Goal: Information Seeking & Learning: Compare options

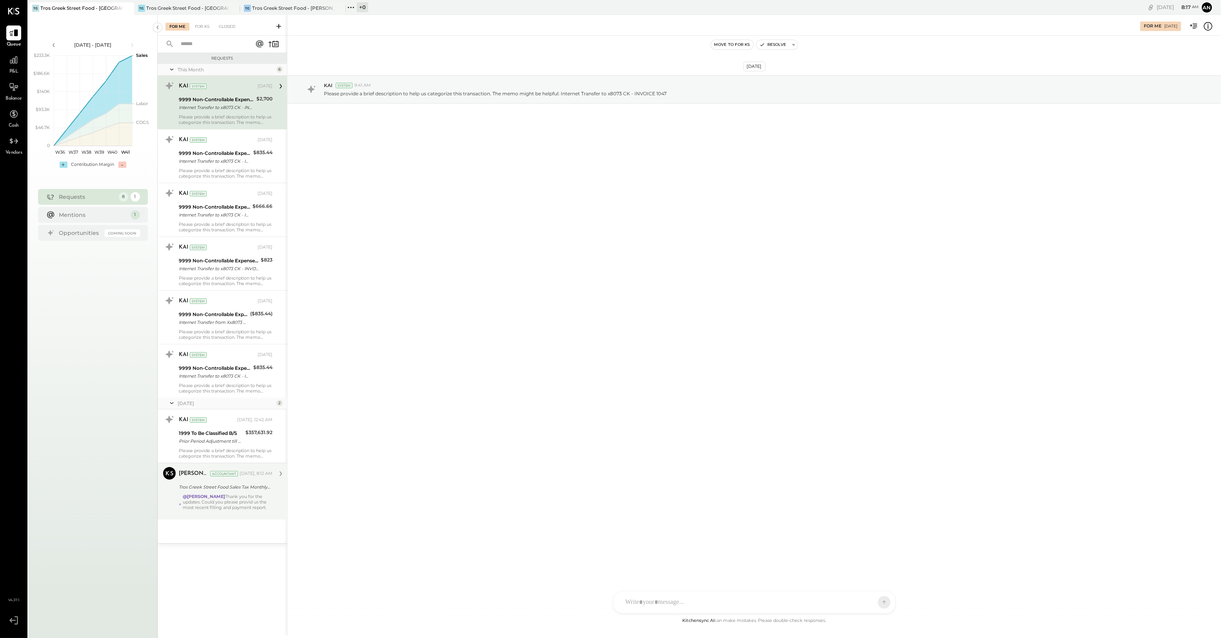
click at [242, 496] on div "@Anthony J. Meneses Thank you for the updates. Could you please provid us the m…" at bounding box center [228, 505] width 90 height 22
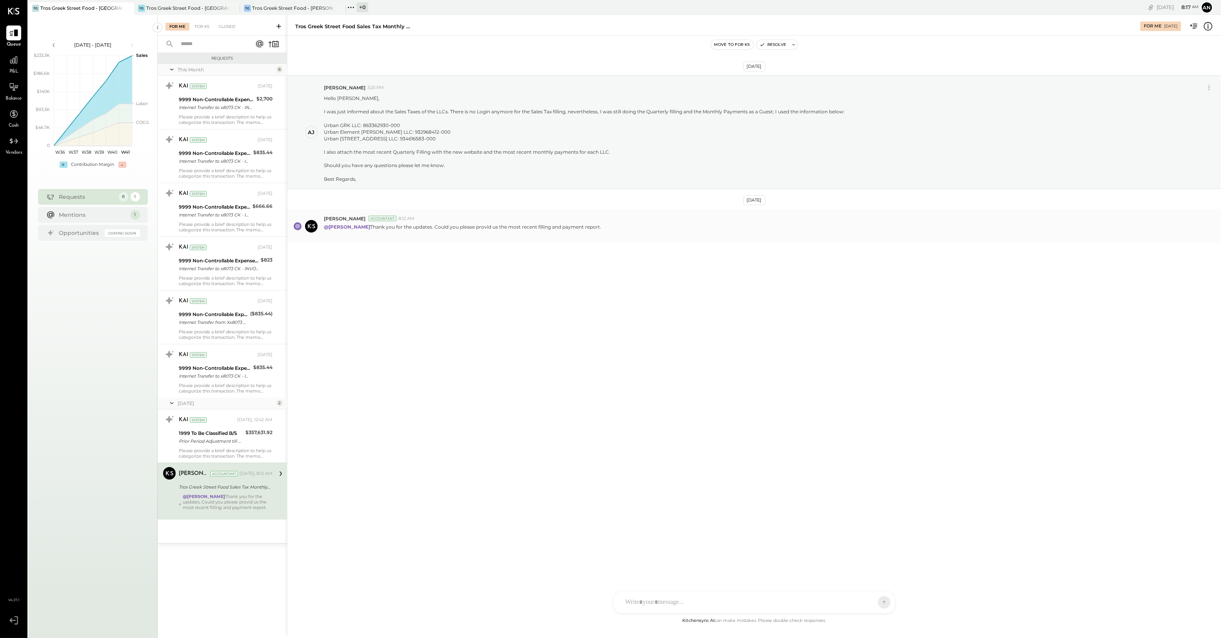
click at [472, 237] on p "@Anthony J. Meneses Thank you for the updates. Could you please provid us the m…" at bounding box center [462, 229] width 277 height 13
click at [469, 237] on div at bounding box center [462, 233] width 277 height 7
click at [678, 602] on div at bounding box center [755, 602] width 282 height 22
click at [417, 237] on p "@Anthony J. Meneses Thank you for the updates. Could you please provid us the m…" at bounding box center [462, 229] width 277 height 13
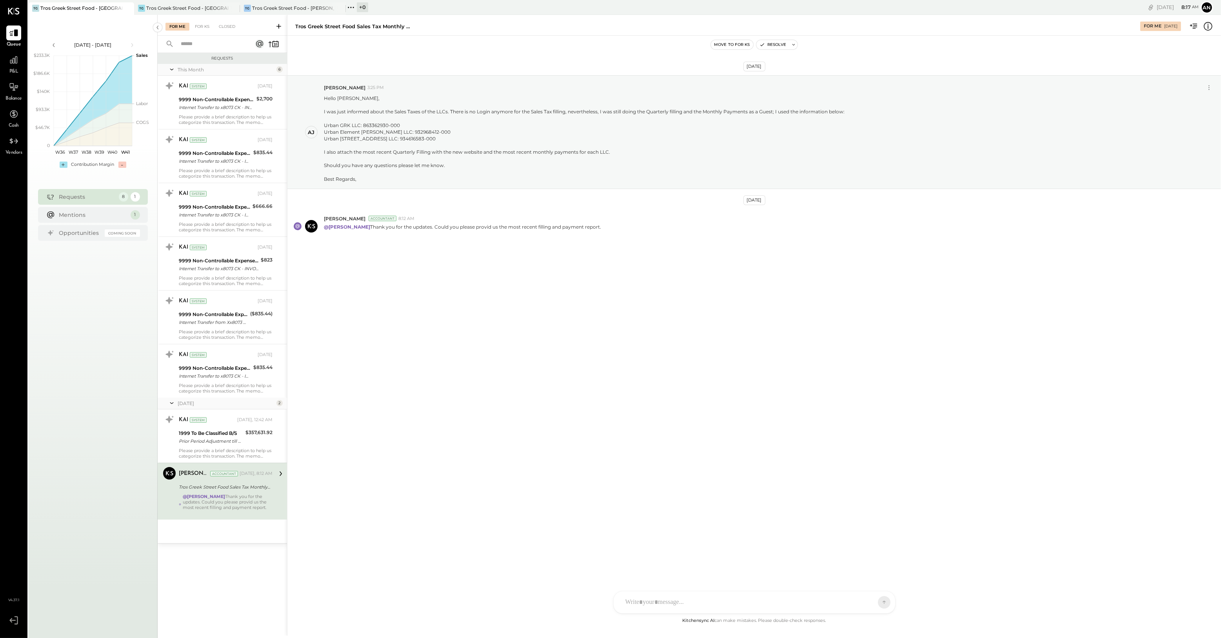
click at [700, 607] on div at bounding box center [755, 602] width 282 height 22
click at [882, 607] on div "SEND" at bounding box center [860, 602] width 51 height 16
click at [872, 602] on icon at bounding box center [869, 602] width 8 height 8
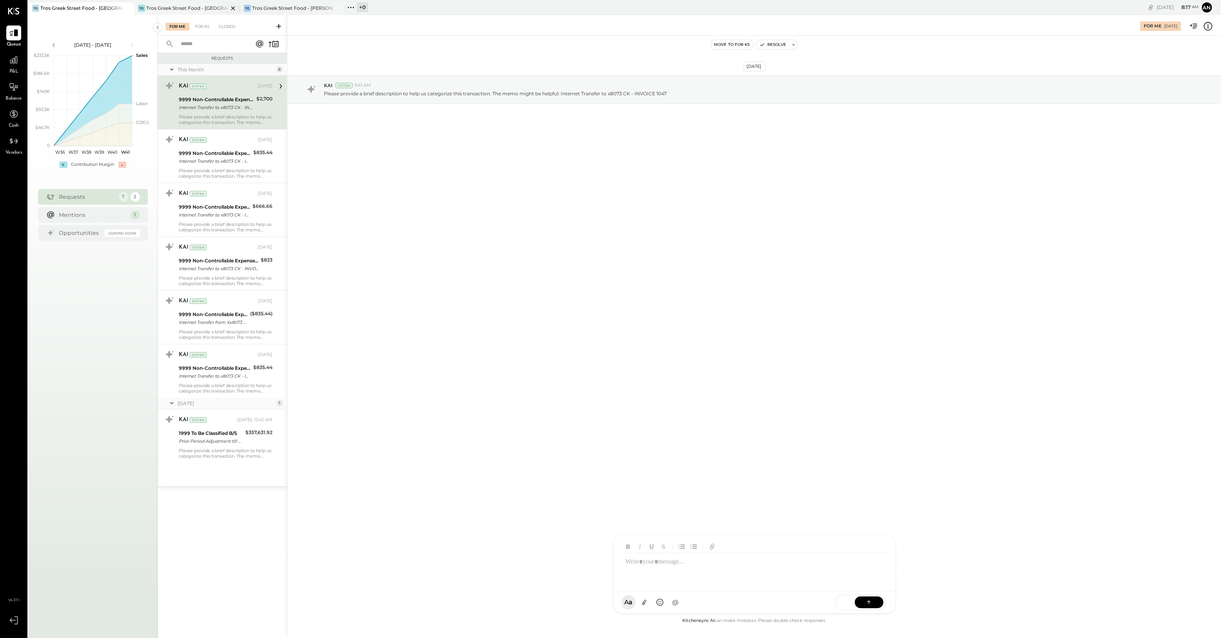
click at [171, 7] on div "Tros Greek Street Food - [GEOGRAPHIC_DATA]" at bounding box center [187, 8] width 82 height 7
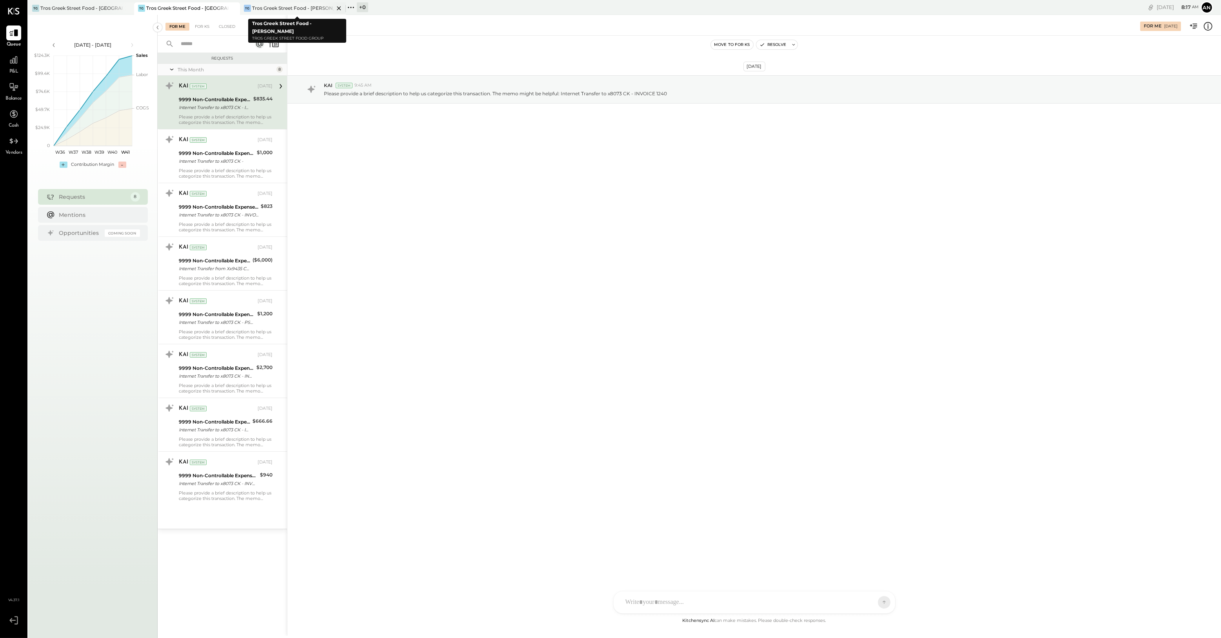
click at [312, 9] on div "Tros Greek Street Food - [PERSON_NAME]" at bounding box center [293, 8] width 82 height 7
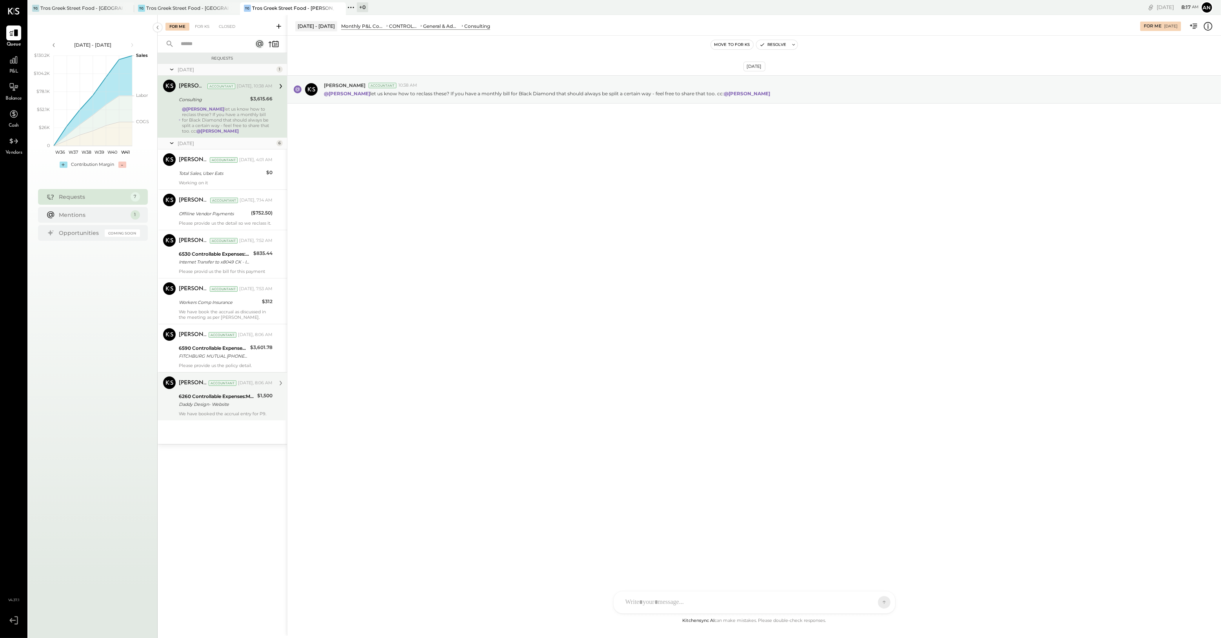
click at [244, 392] on div "6260 Controllable Expenses:Marketing & Advertising:Advertising & Promotions Dad…" at bounding box center [217, 400] width 76 height 17
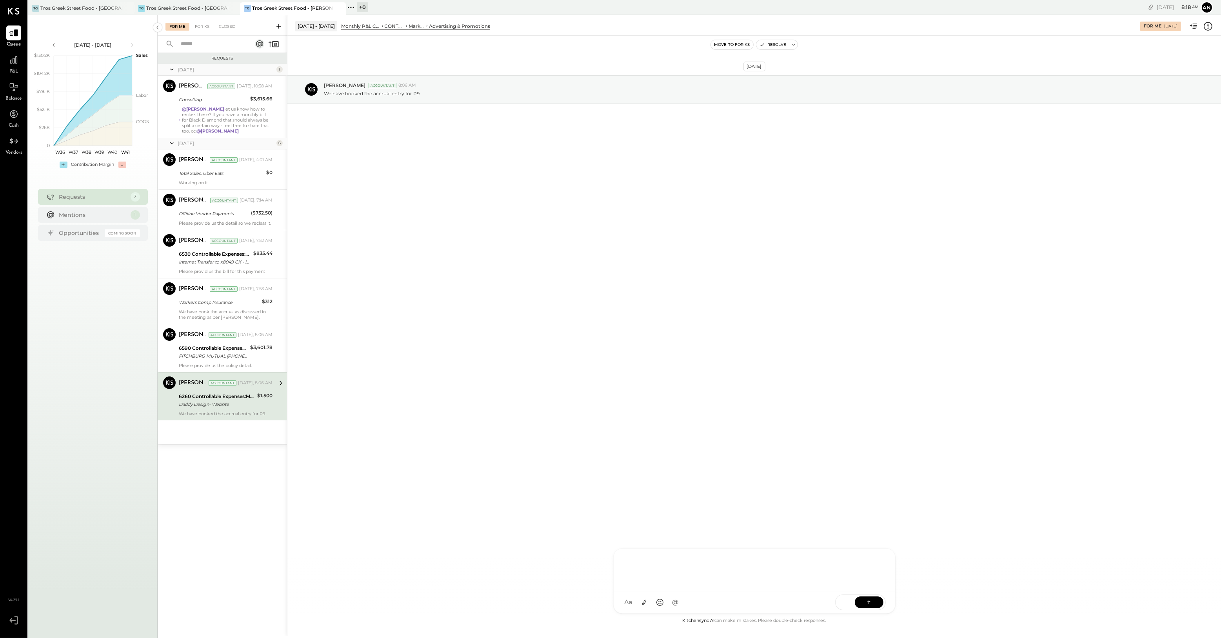
click at [687, 585] on div at bounding box center [754, 568] width 266 height 31
click at [869, 599] on icon at bounding box center [869, 602] width 8 height 8
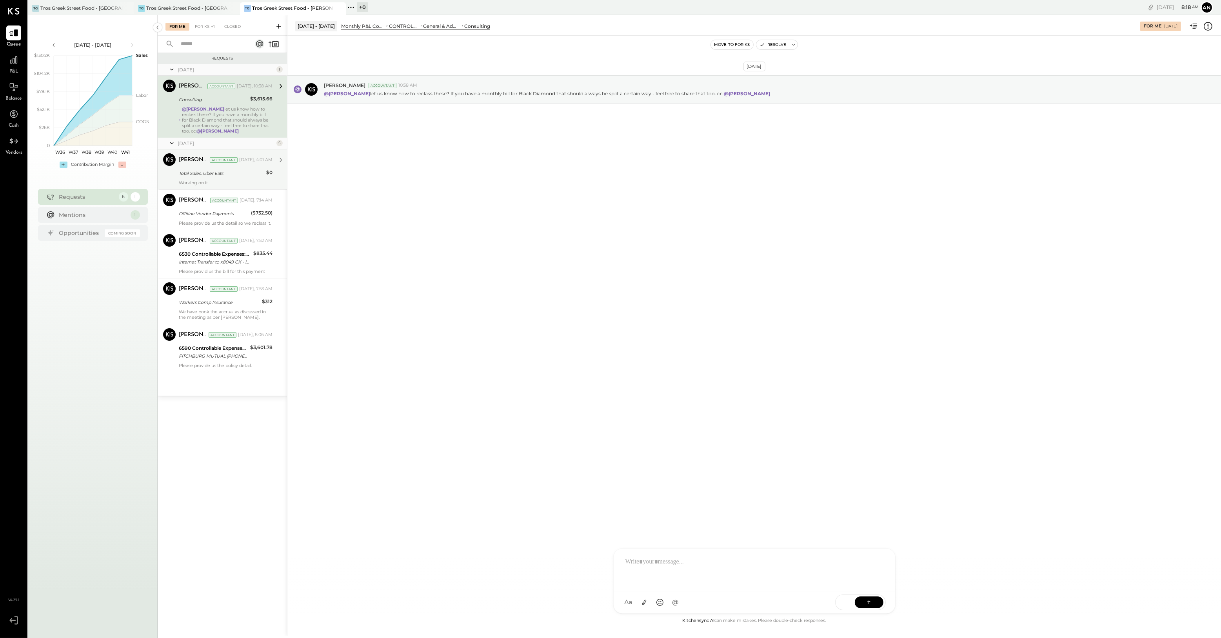
click at [234, 175] on div "Total Sales, Uber Eats" at bounding box center [221, 173] width 85 height 8
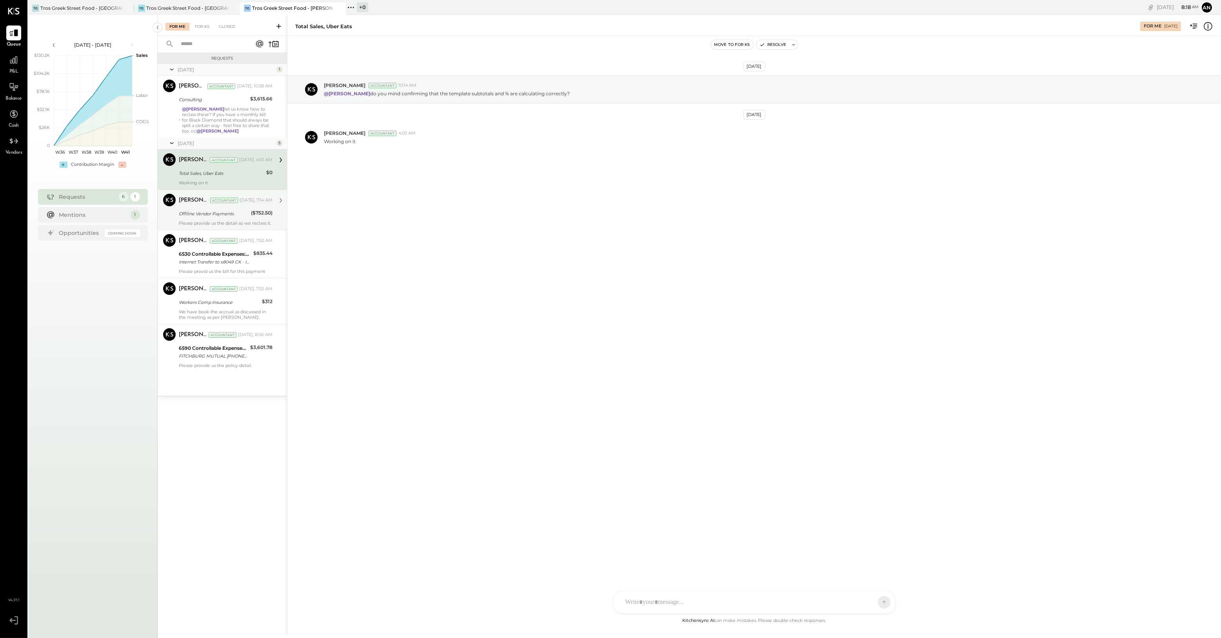
click at [230, 212] on div "Offiline Vendor Payments" at bounding box center [214, 214] width 70 height 8
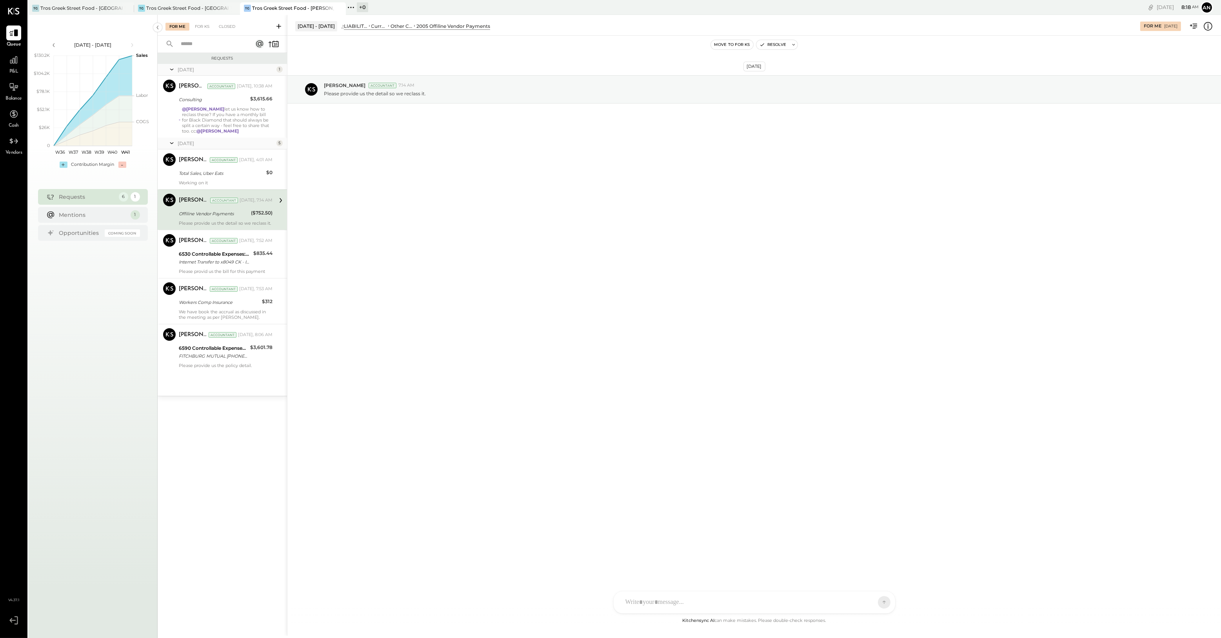
click at [223, 218] on div "Manoj Bhagat Accountant Today, 7:14 AM Offiline Vendor Payments ($752.50) Pleas…" at bounding box center [226, 210] width 94 height 32
click at [1164, 28] on div "10/09/2025" at bounding box center [1170, 26] width 13 height 5
drag, startPoint x: 1161, startPoint y: 28, endPoint x: 1054, endPoint y: 155, distance: 166.3
click at [1054, 155] on div "Oct 9th, 2025 Manoj Bhagat Accountant 7:14 AM Please provide us the detail so w…" at bounding box center [754, 108] width 934 height 107
click at [231, 251] on div "6530 Controllable Expenses:General & Administrative Expenses:Management Fees" at bounding box center [215, 254] width 72 height 8
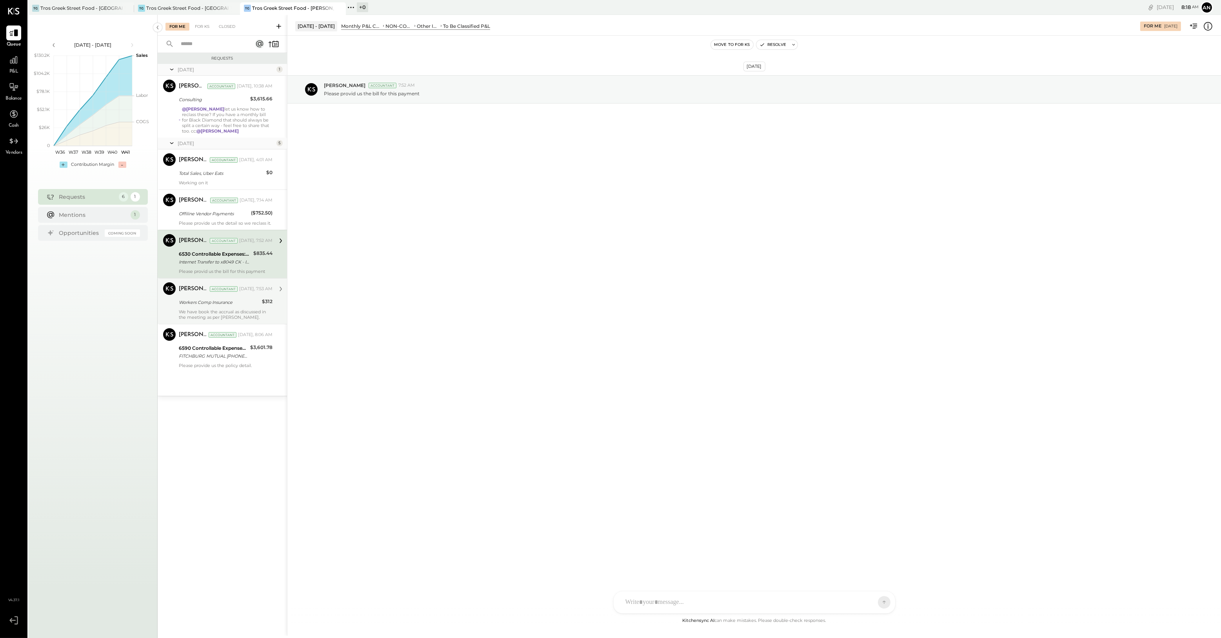
click at [222, 293] on div "Manoj Bhagat Accountant Today, 7:53 AM" at bounding box center [226, 288] width 94 height 11
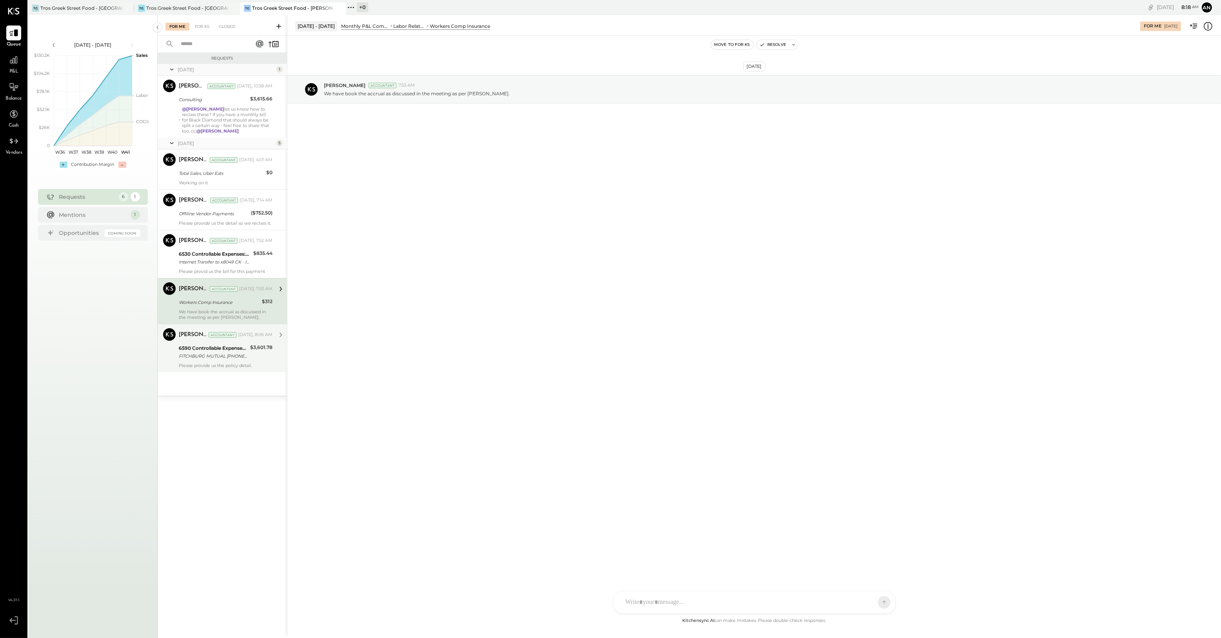
click at [190, 346] on div "6590 Controllable Expenses:General & Administrative Expenses:Liability Insurance" at bounding box center [213, 348] width 69 height 8
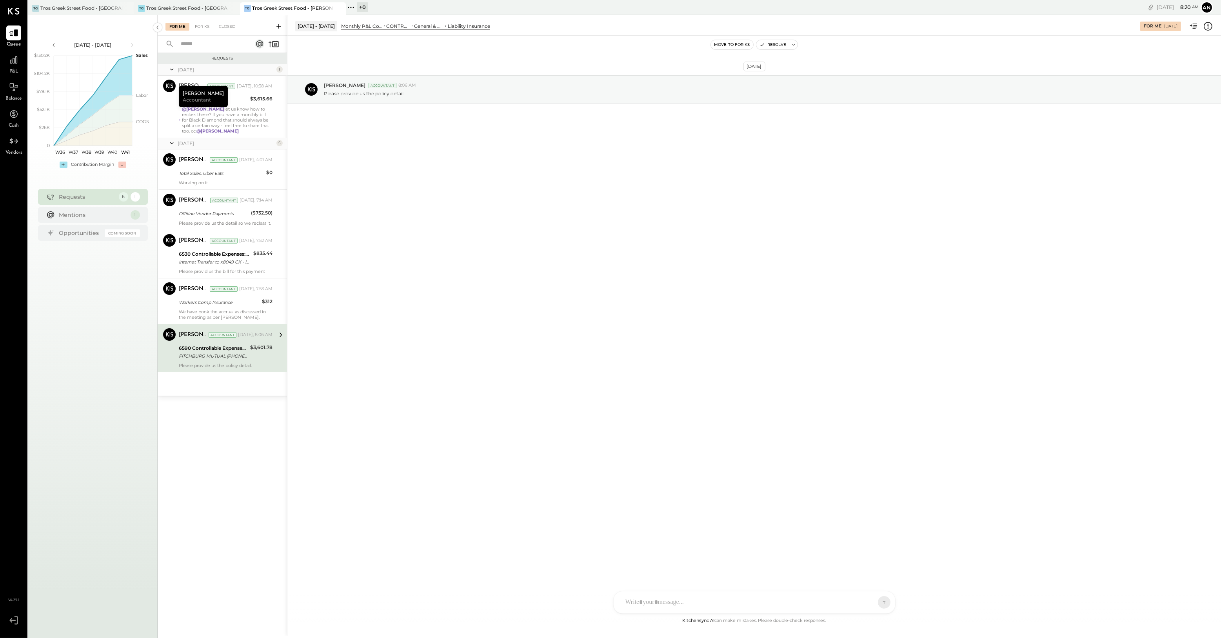
click at [14, 67] on div "P&L" at bounding box center [13, 64] width 15 height 23
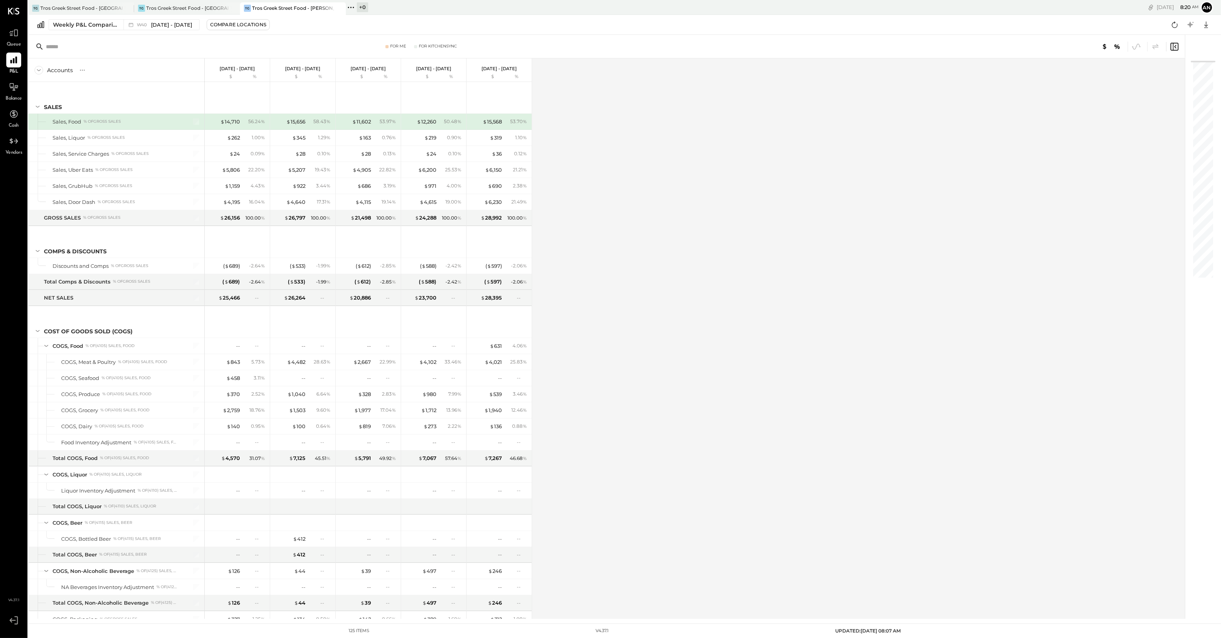
click at [231, 69] on p "[DATE] - [DATE]" at bounding box center [237, 68] width 35 height 5
click at [240, 23] on div "Compare Locations" at bounding box center [238, 24] width 56 height 7
click at [287, 152] on div "All" at bounding box center [282, 151] width 9 height 7
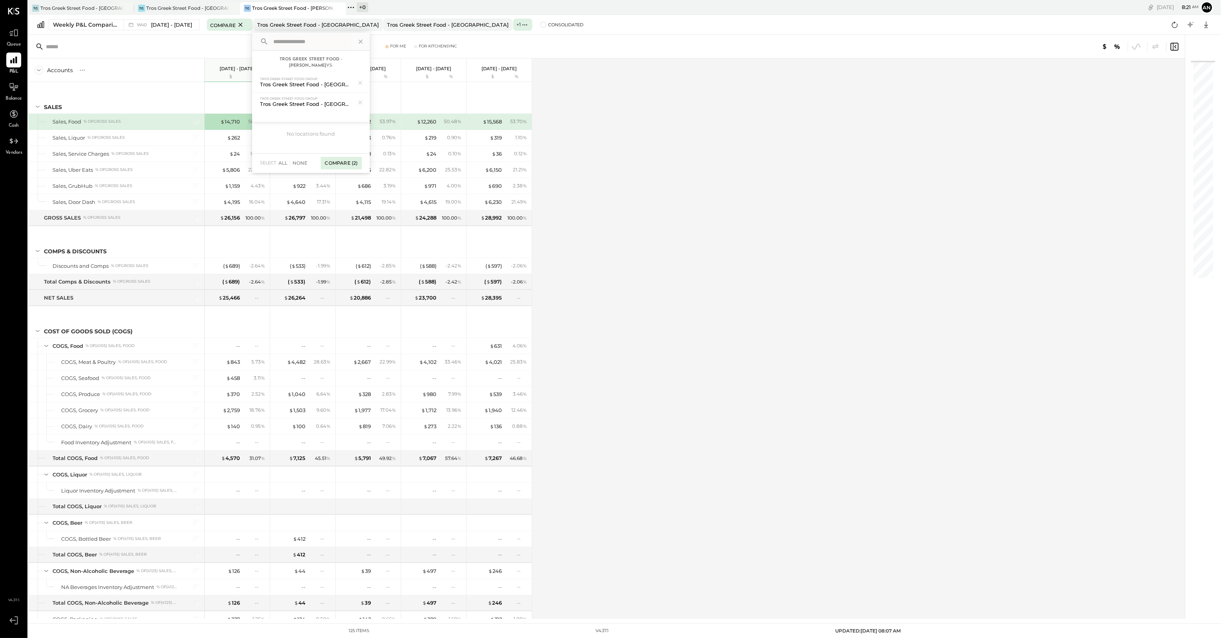
click at [349, 158] on div "Compare (2)" at bounding box center [341, 163] width 41 height 13
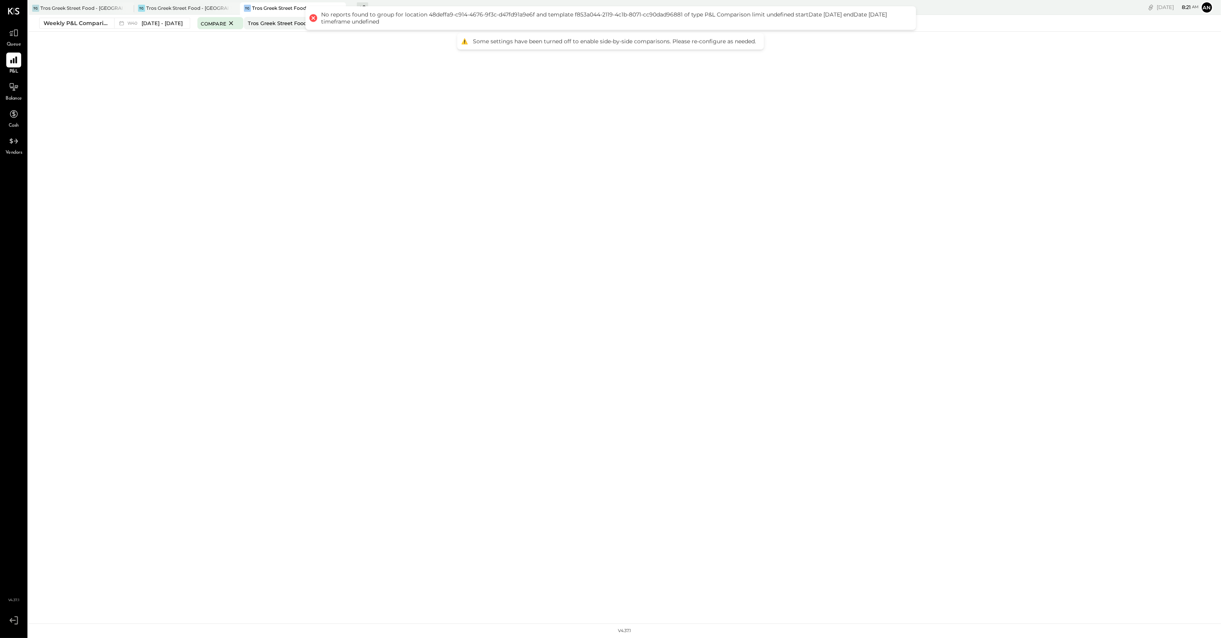
click at [314, 18] on div at bounding box center [312, 18] width 11 height 11
click at [531, 22] on span at bounding box center [534, 23] width 6 height 6
click at [87, 24] on div "Weekly P&L Comparison" at bounding box center [77, 23] width 66 height 8
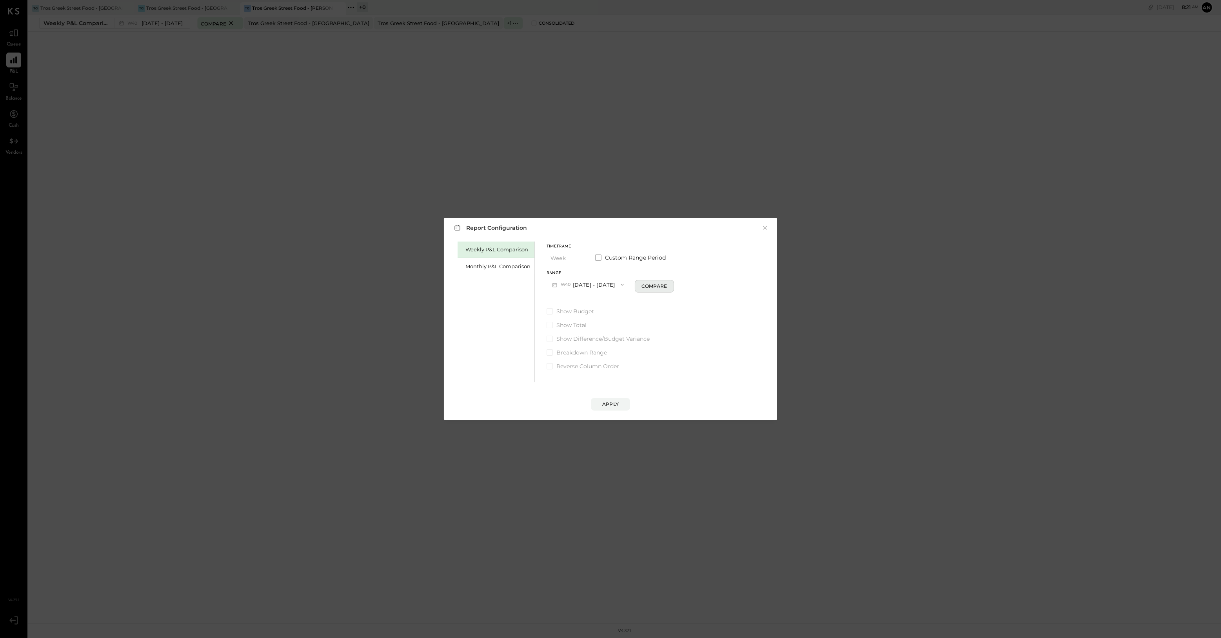
click at [663, 287] on div "Compare" at bounding box center [653, 286] width 25 height 7
click at [606, 407] on div "Apply" at bounding box center [610, 404] width 16 height 7
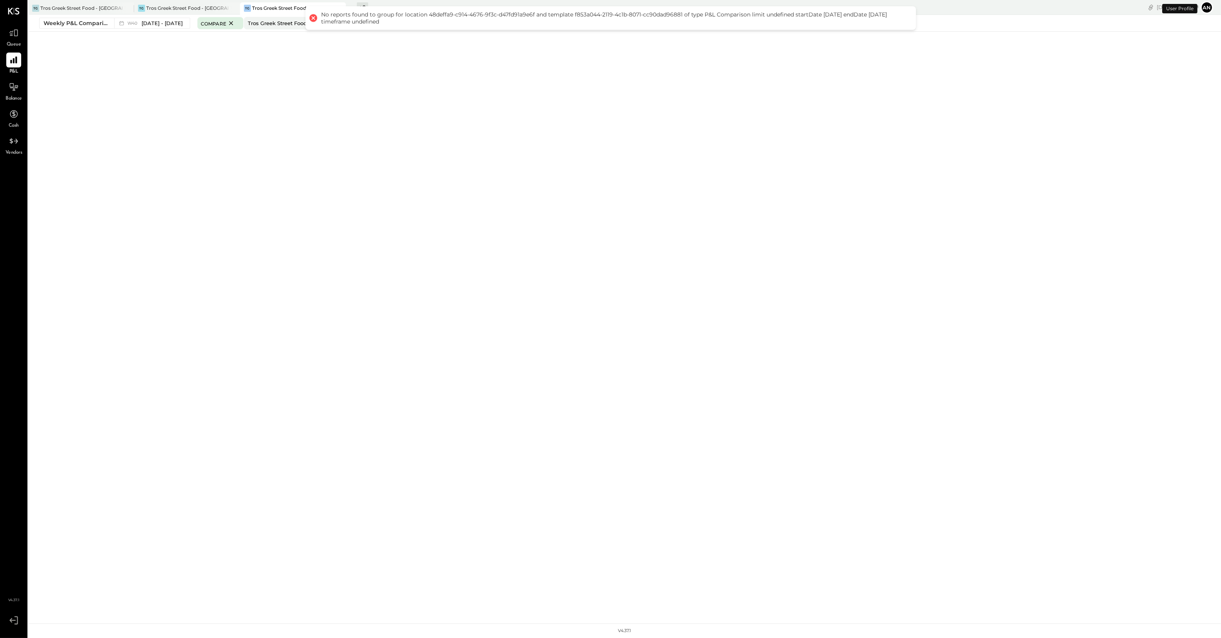
click at [313, 15] on div at bounding box center [312, 18] width 11 height 11
click at [310, 22] on div at bounding box center [313, 18] width 8 height 8
click at [313, 16] on div at bounding box center [312, 18] width 11 height 11
click at [312, 15] on div at bounding box center [312, 18] width 11 height 11
click at [18, 58] on icon at bounding box center [14, 60] width 10 height 10
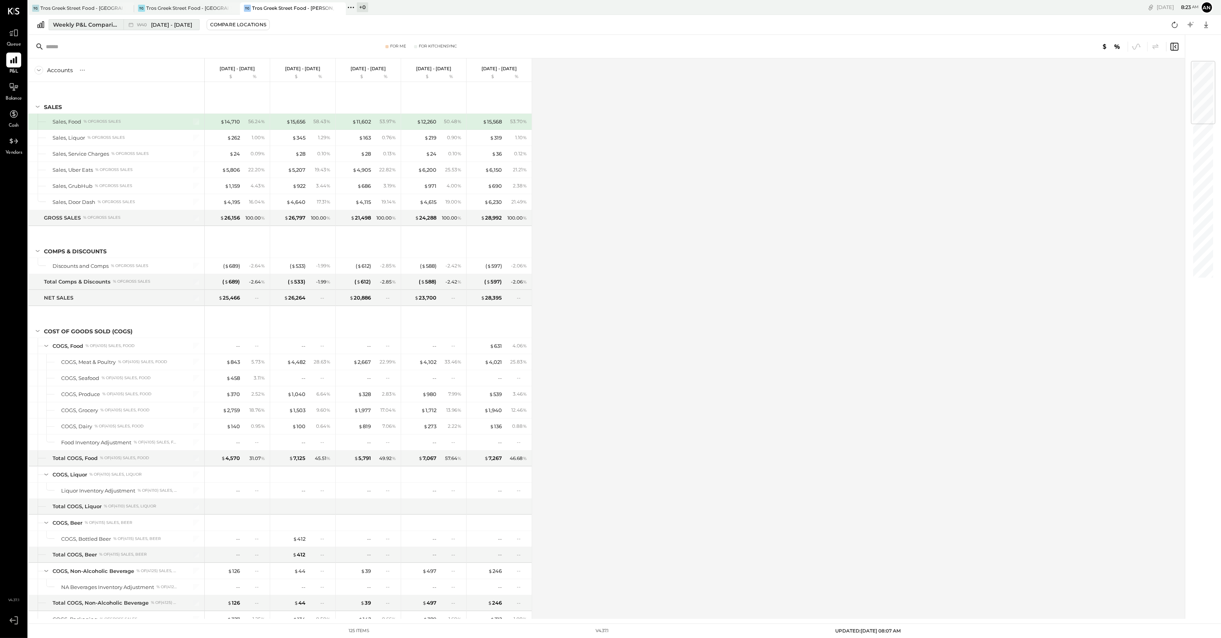
click at [75, 22] on div "Weekly P&L Comparison" at bounding box center [86, 25] width 66 height 8
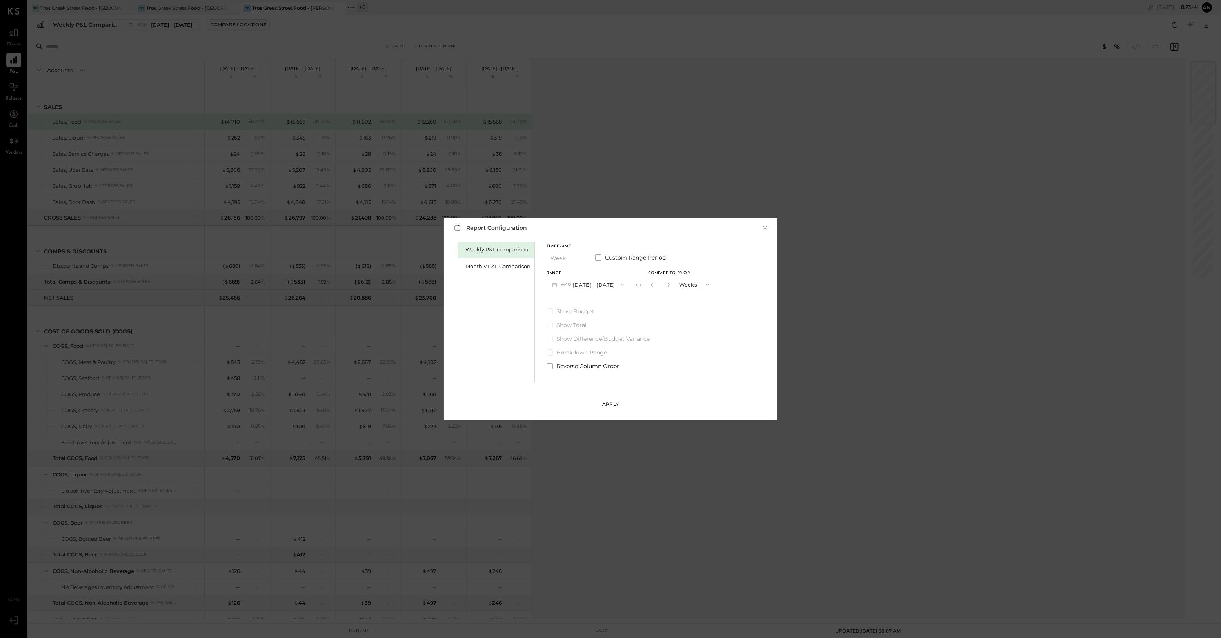
click at [603, 407] on div "Apply" at bounding box center [610, 404] width 16 height 7
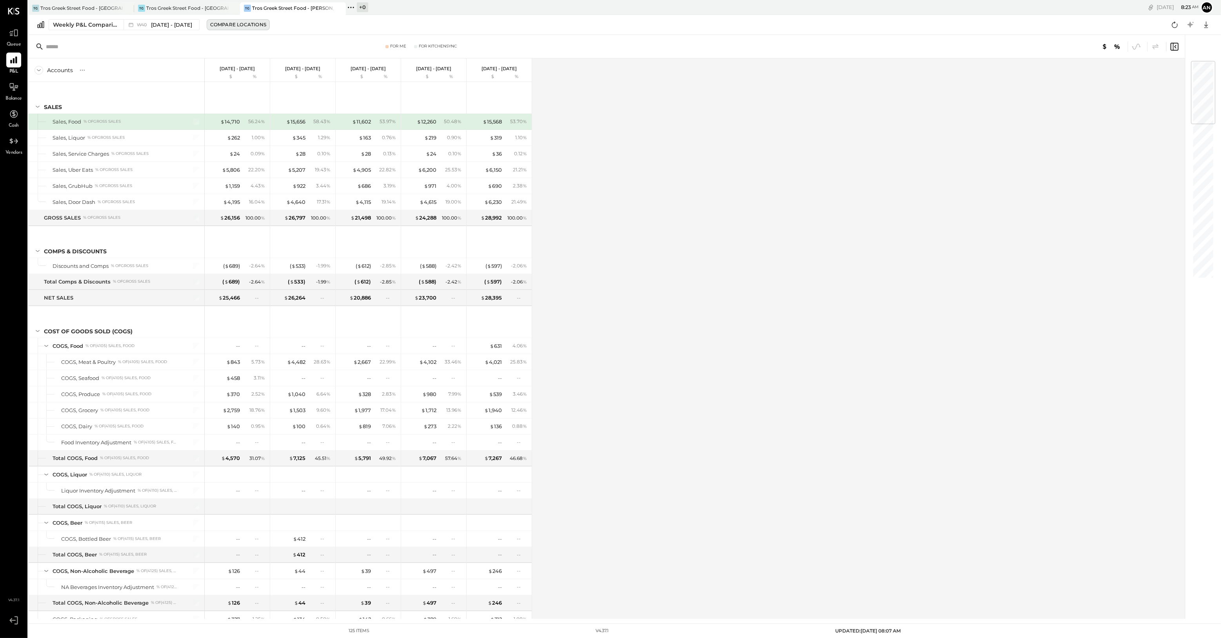
click at [236, 22] on div "Compare Locations" at bounding box center [238, 24] width 56 height 7
click at [110, 4] on div at bounding box center [120, 7] width 27 height 11
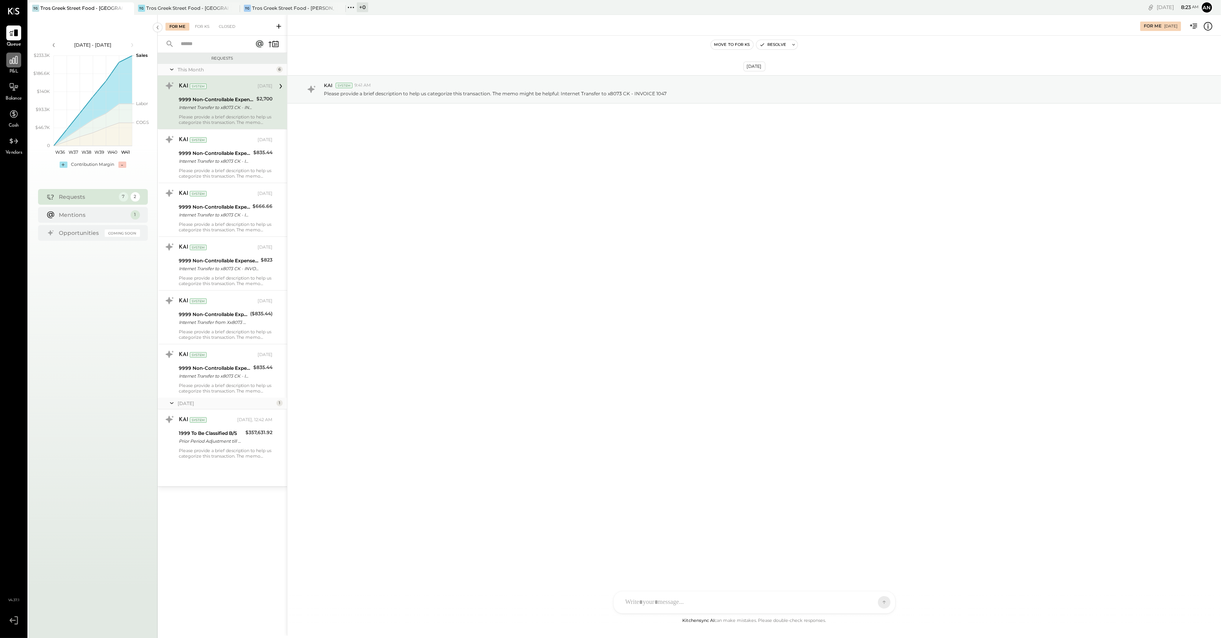
click at [18, 65] on div at bounding box center [13, 60] width 15 height 15
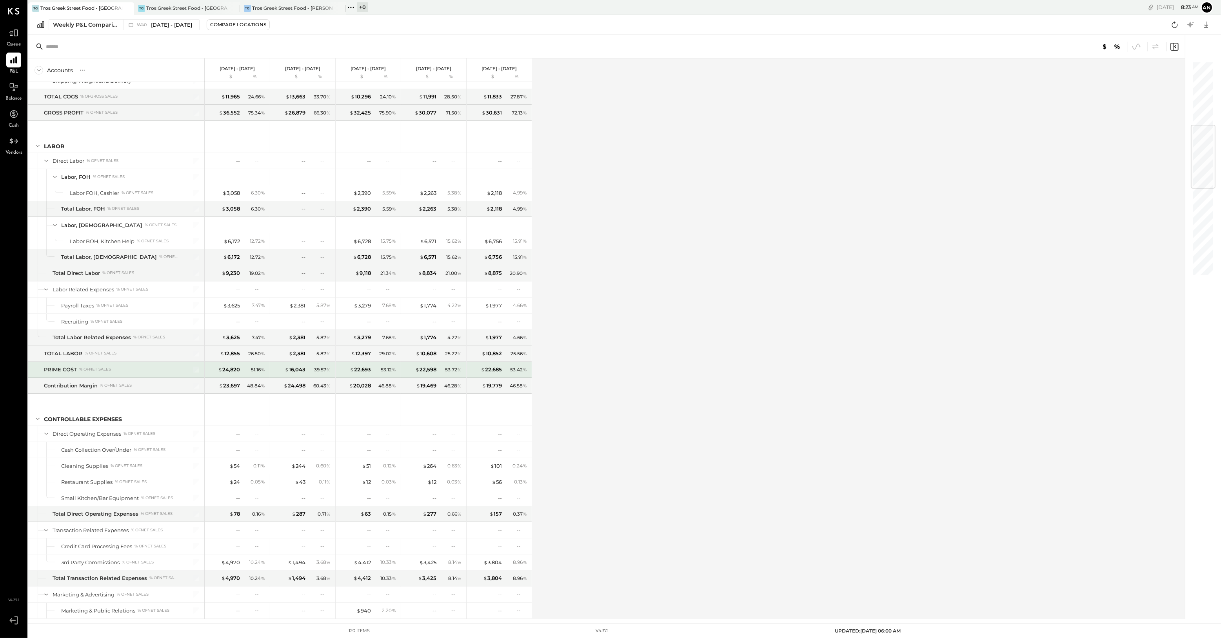
scroll to position [539, 0]
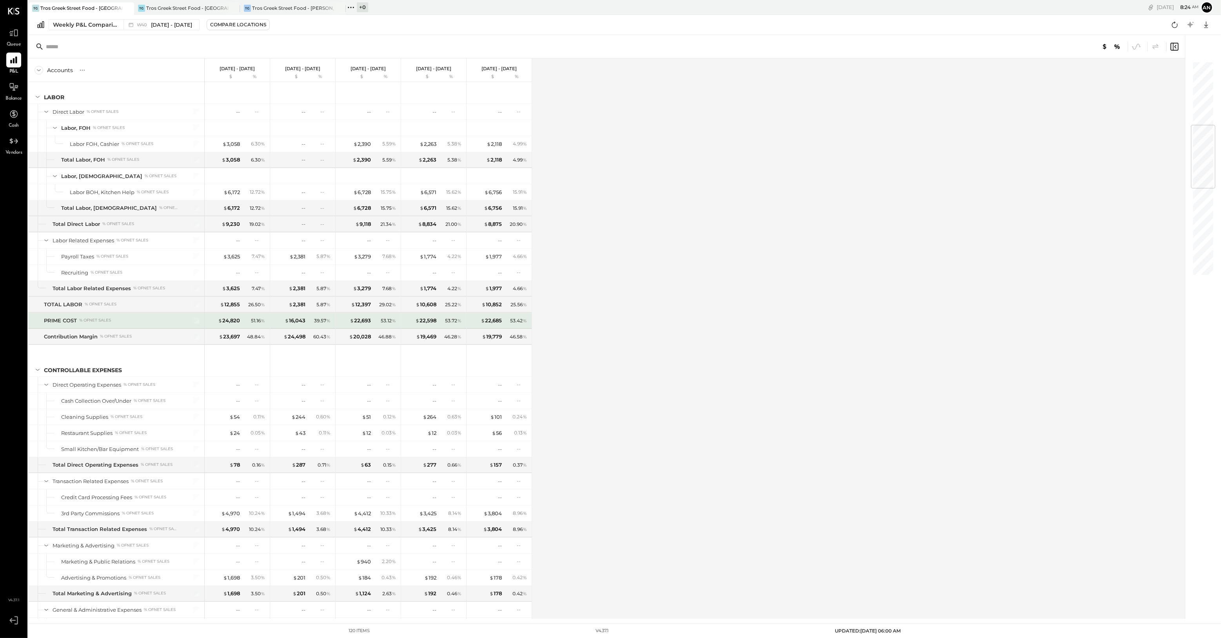
click at [58, 318] on div "PRIME COST" at bounding box center [60, 320] width 33 height 7
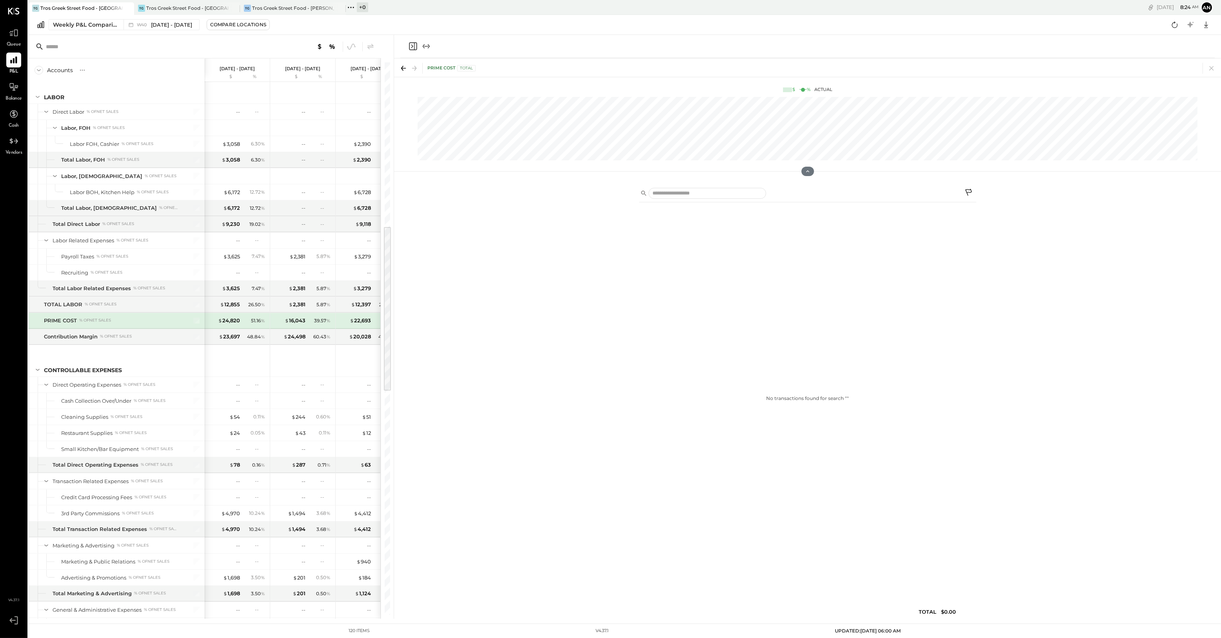
click at [443, 70] on div "PRIME COST Total" at bounding box center [451, 68] width 48 height 6
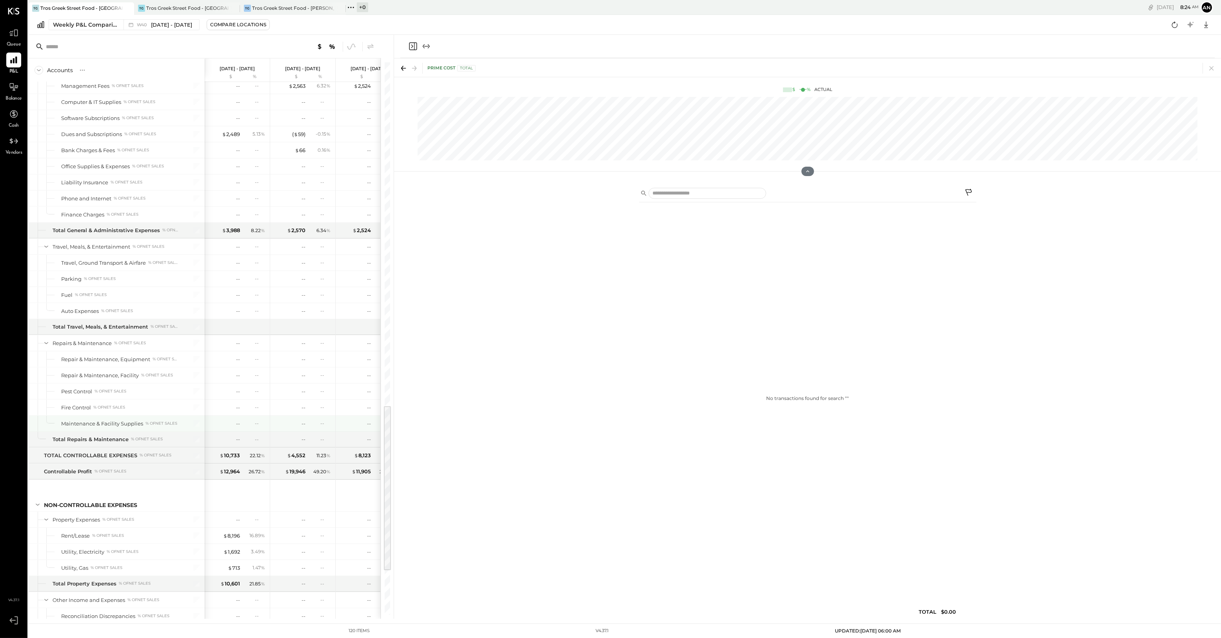
scroll to position [1225, 0]
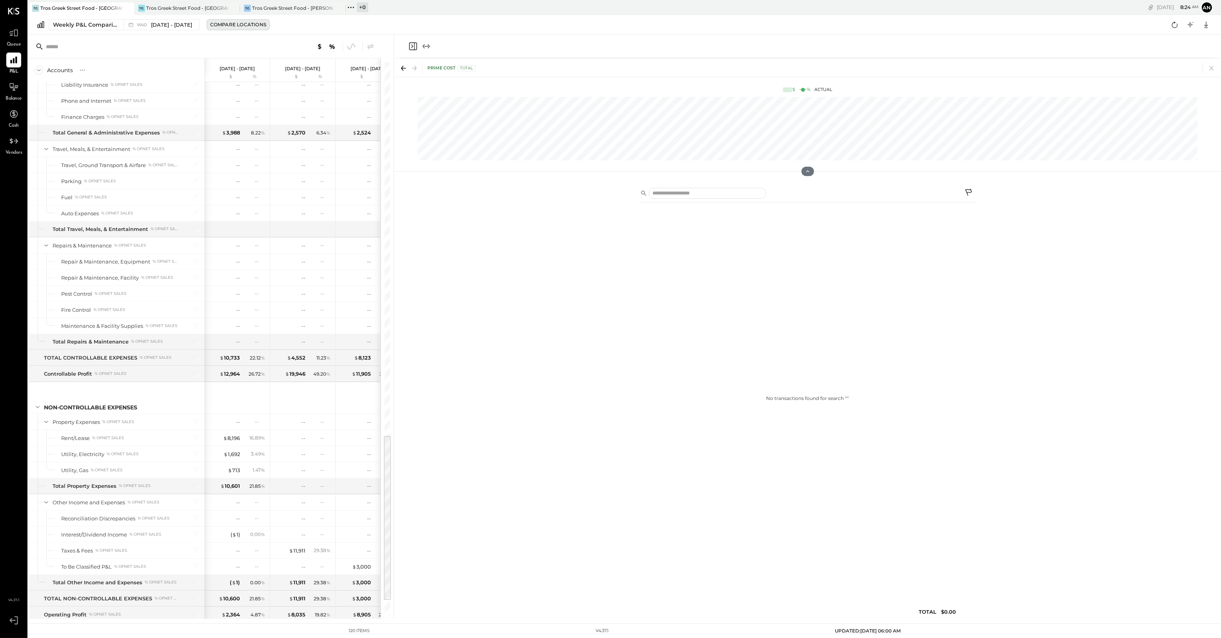
click at [233, 25] on div "Compare Locations" at bounding box center [238, 24] width 56 height 7
click at [340, 110] on div "add to compare" at bounding box center [338, 108] width 47 height 9
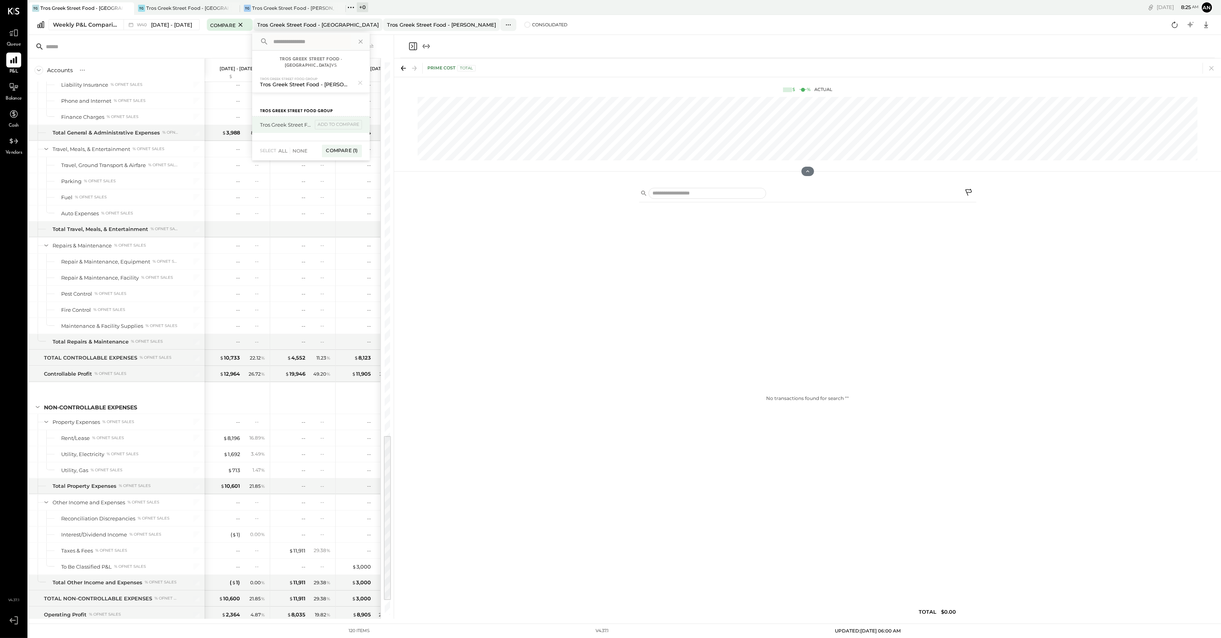
click at [305, 121] on div "Tros Greek Street Food - [GEOGRAPHIC_DATA]" at bounding box center [286, 124] width 53 height 7
click at [332, 121] on div "add to compare" at bounding box center [338, 124] width 47 height 9
click at [344, 157] on div "Compare (2)" at bounding box center [341, 163] width 41 height 13
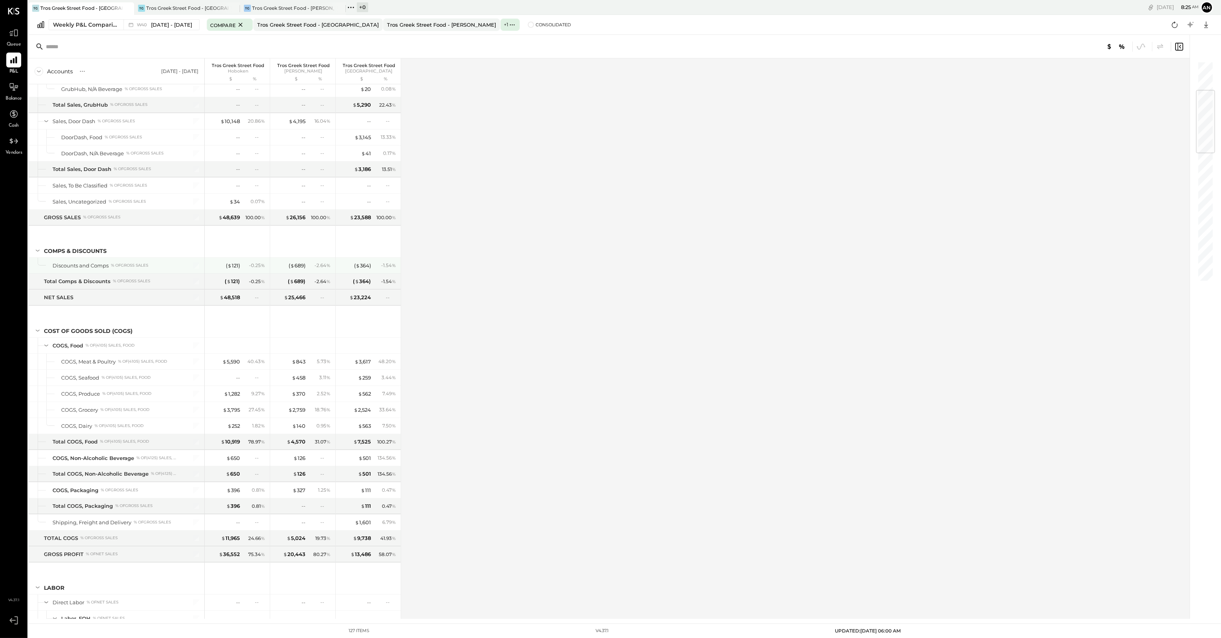
scroll to position [245, 0]
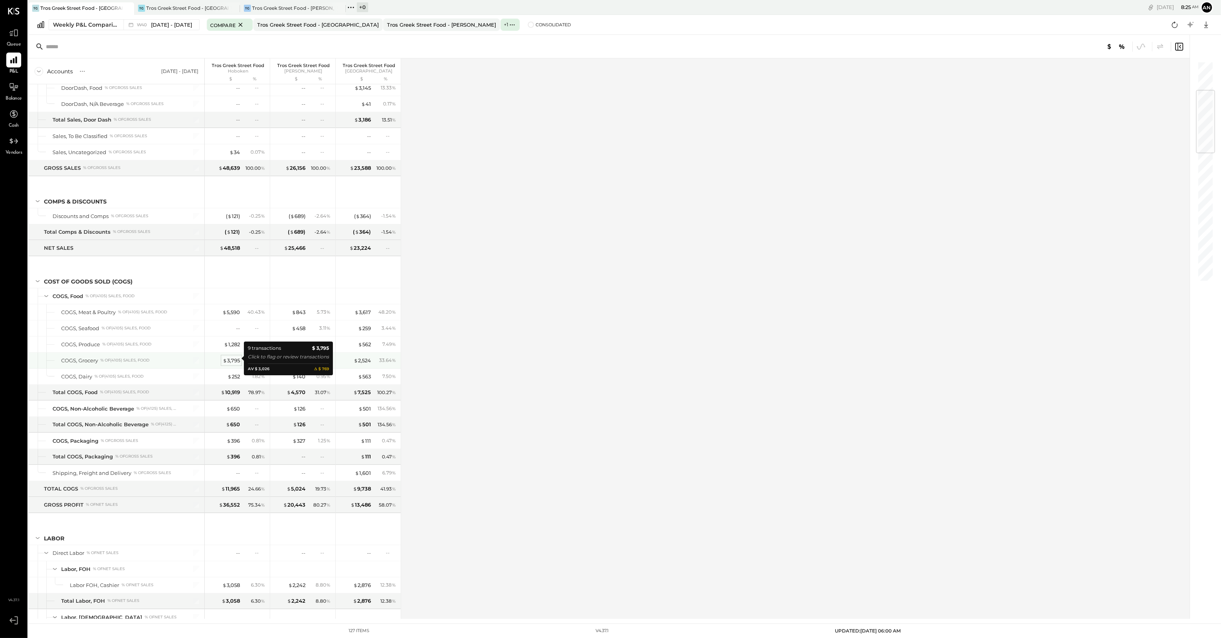
click at [234, 357] on div "$ 3,795" at bounding box center [231, 360] width 17 height 7
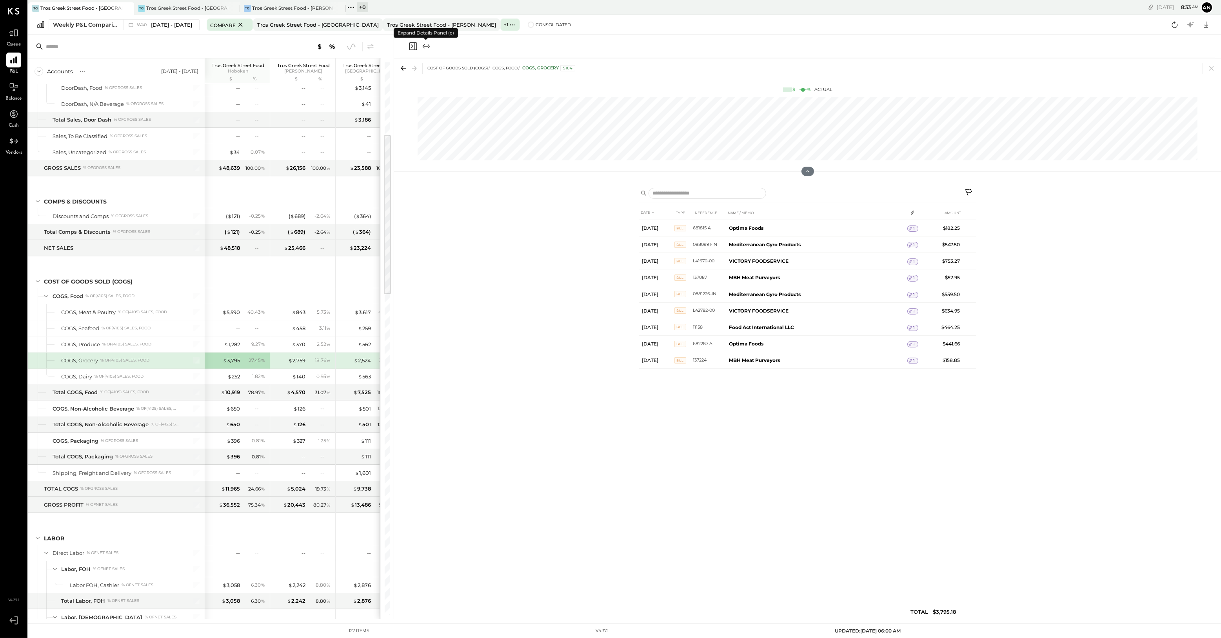
click at [426, 45] on icon "Expand panel (e)" at bounding box center [426, 46] width 9 height 9
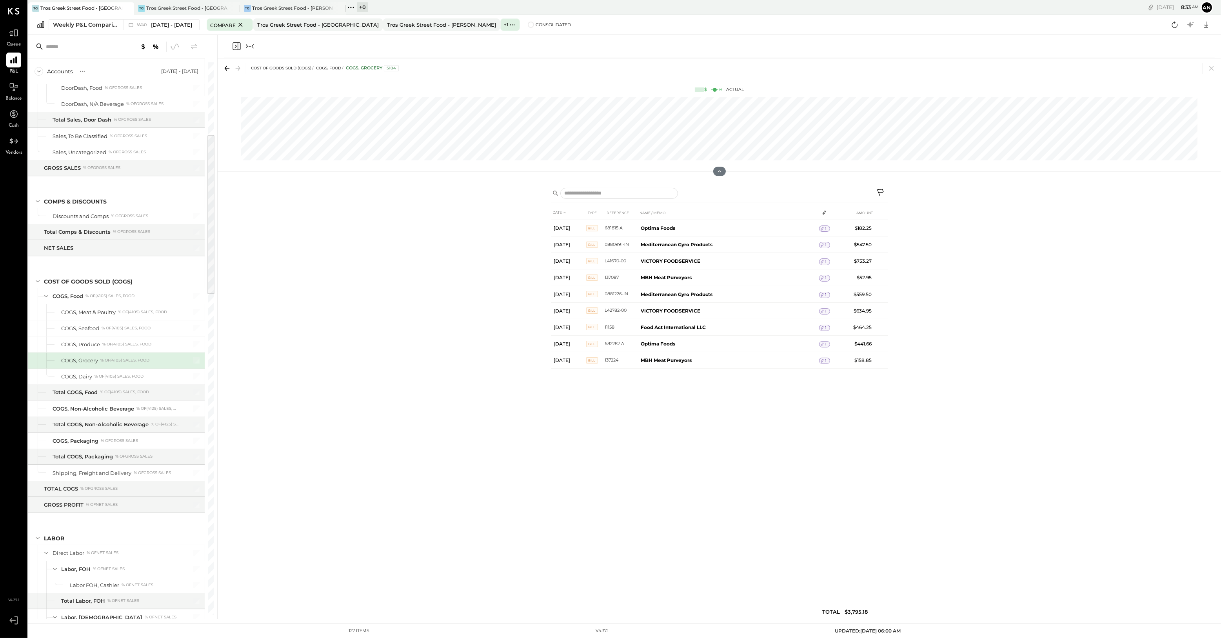
click at [235, 48] on icon "Close panel" at bounding box center [236, 46] width 9 height 9
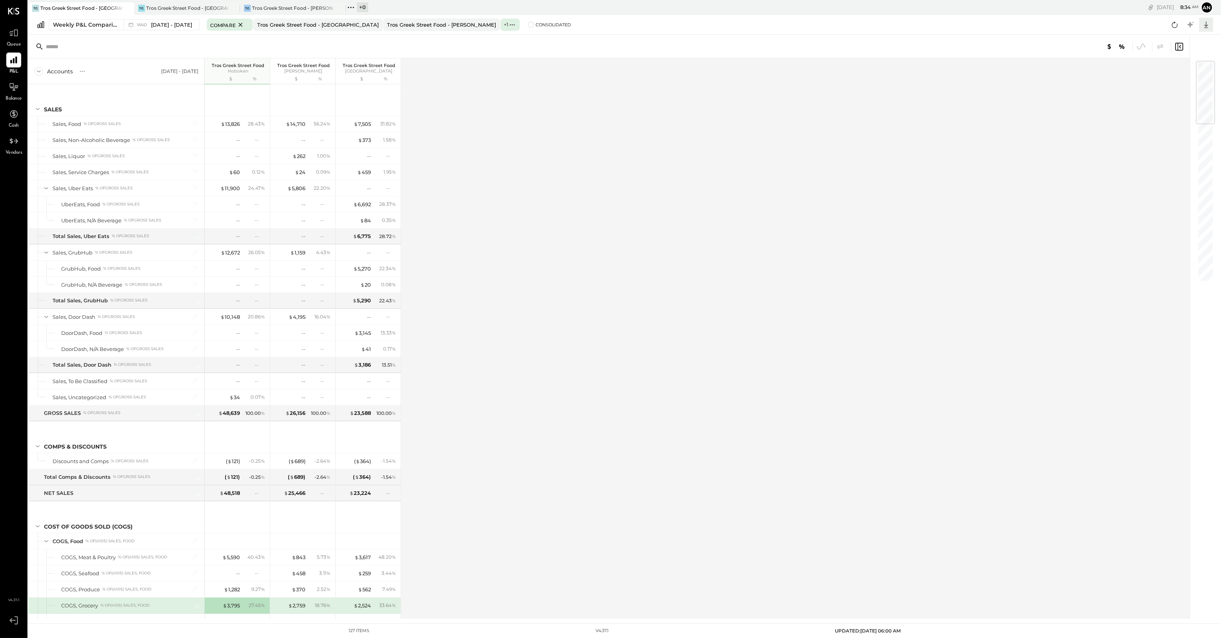
click at [1212, 24] on div at bounding box center [1206, 25] width 14 height 14
click at [1076, 94] on div "Accounts S % GL [DATE] - [DATE] Tros Greek Street Food Hoboken $ % Tros Greek S…" at bounding box center [609, 338] width 1163 height 560
click at [1177, 26] on icon at bounding box center [1175, 25] width 6 height 6
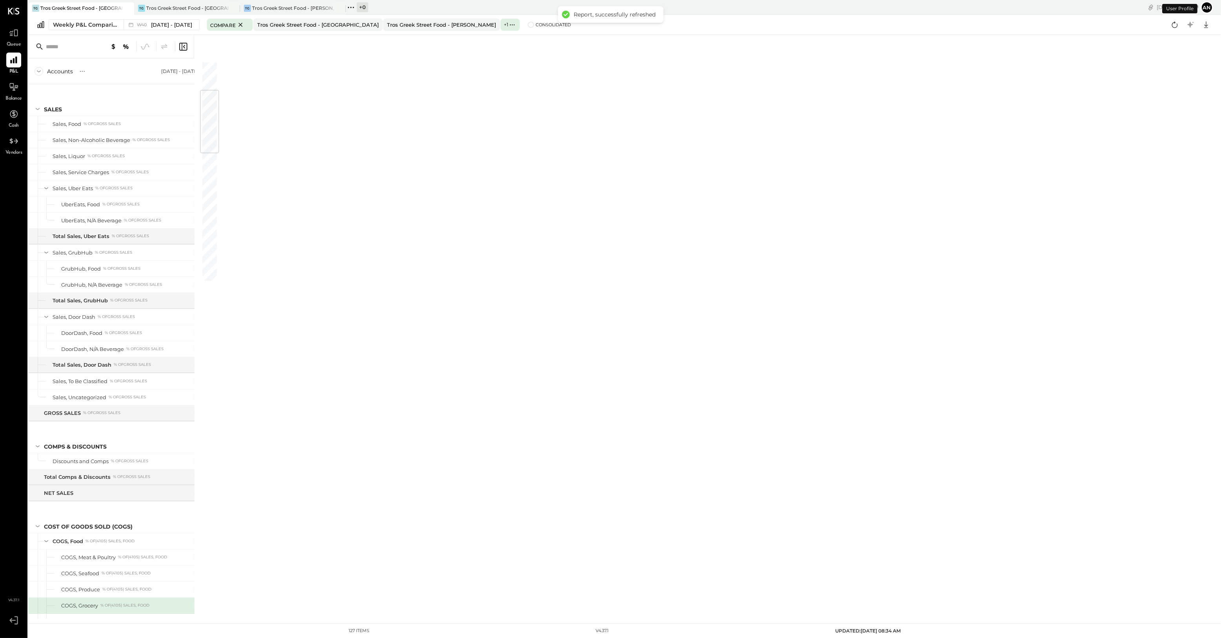
scroll to position [244, 0]
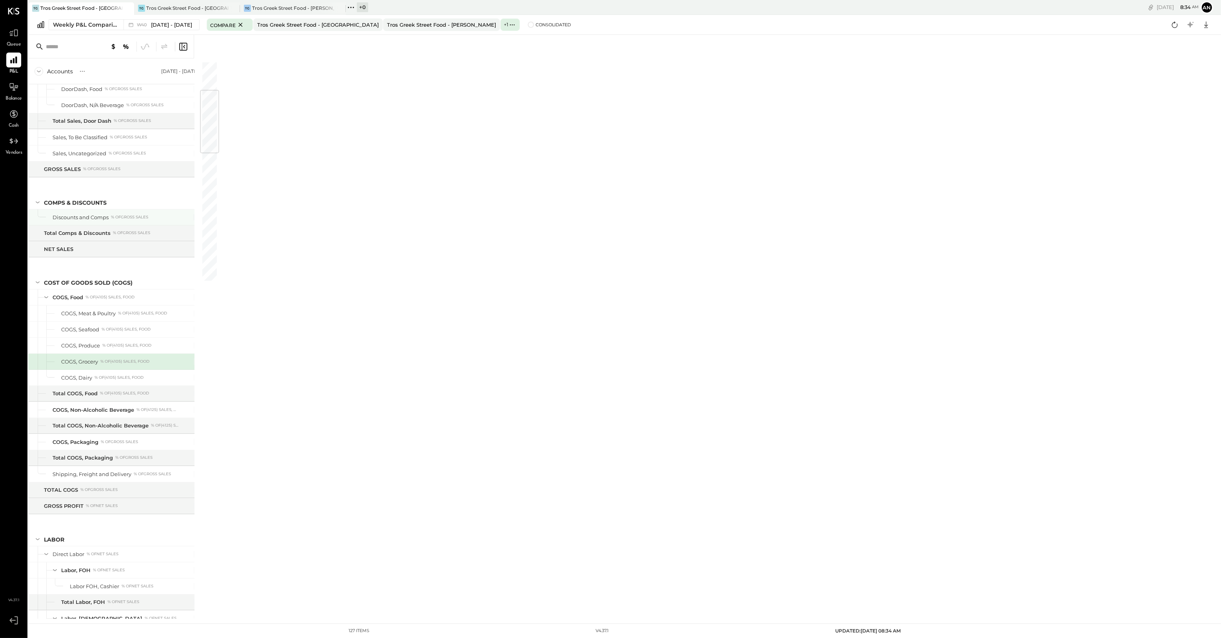
click at [188, 211] on div at bounding box center [192, 217] width 20 height 16
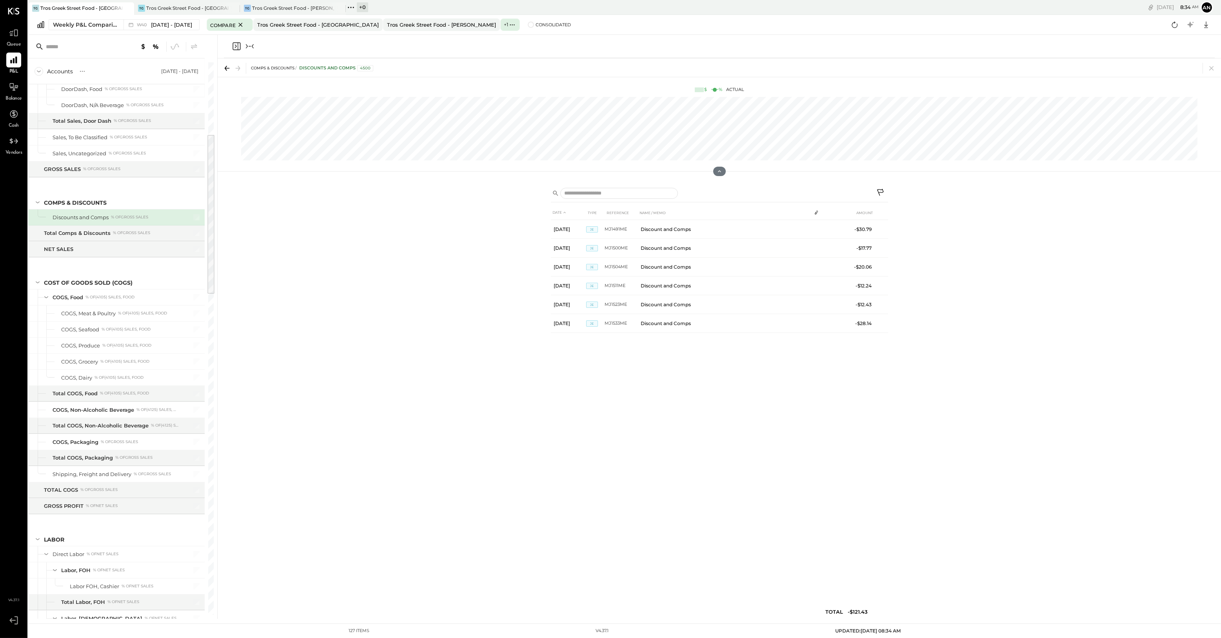
click at [234, 44] on icon "Close panel" at bounding box center [236, 46] width 9 height 9
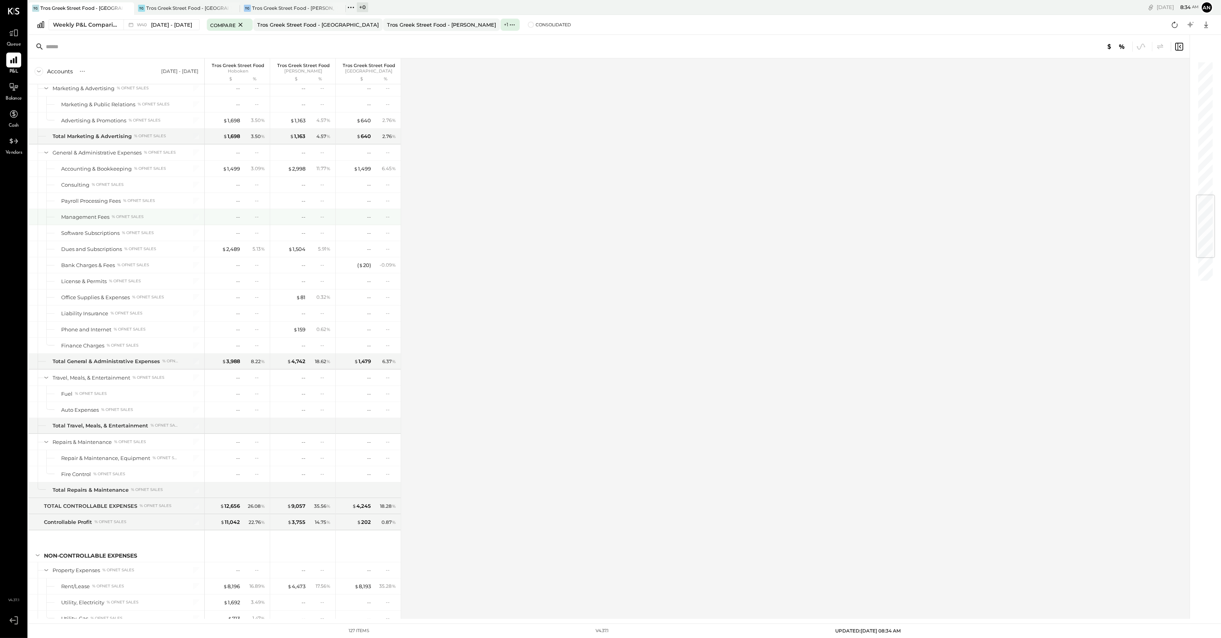
scroll to position [1324, 0]
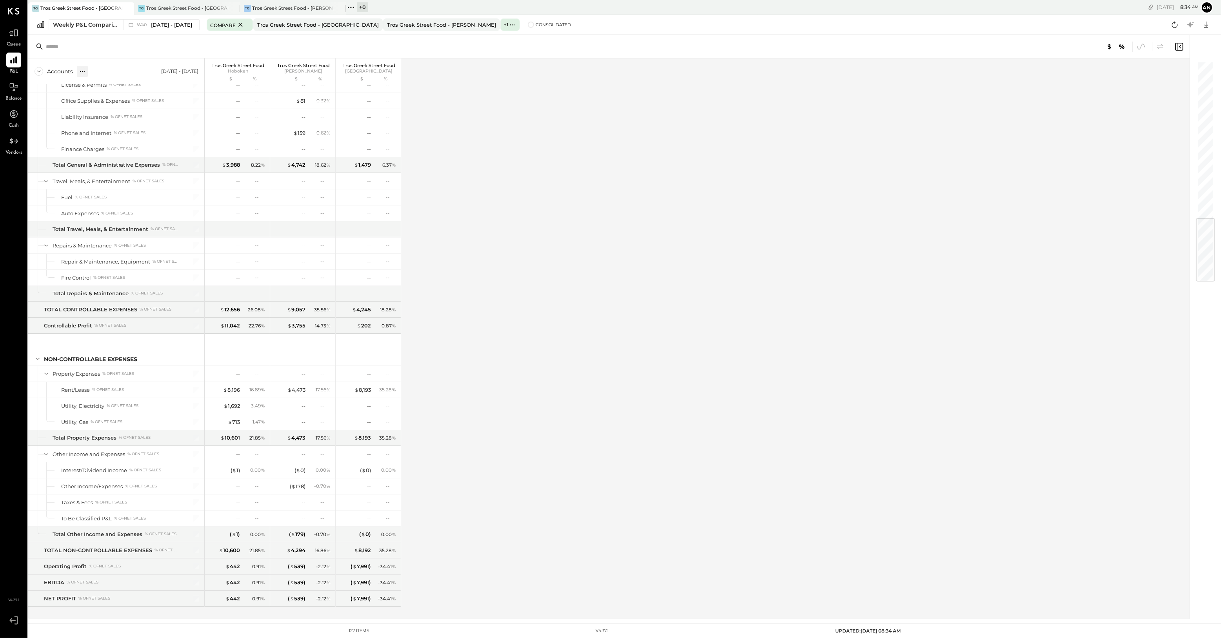
click at [81, 69] on icon at bounding box center [82, 71] width 8 height 8
click at [110, 71] on icon at bounding box center [108, 71] width 8 height 8
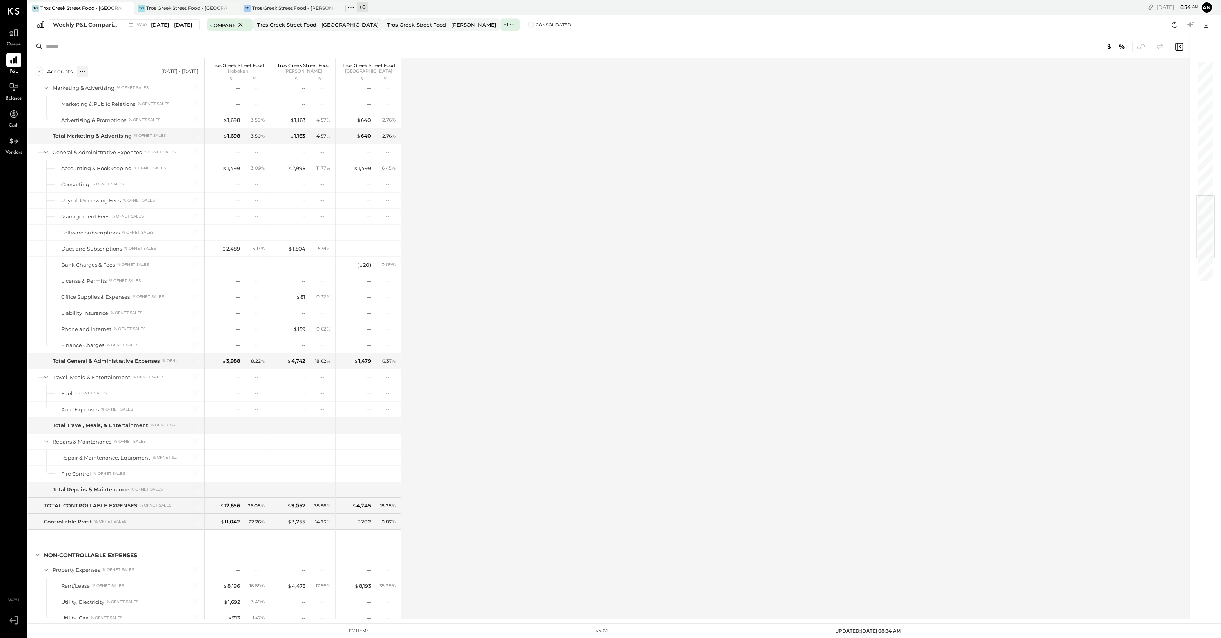
click at [38, 24] on icon at bounding box center [40, 24] width 9 height 9
click at [528, 24] on label "Consolidated" at bounding box center [549, 24] width 43 height 5
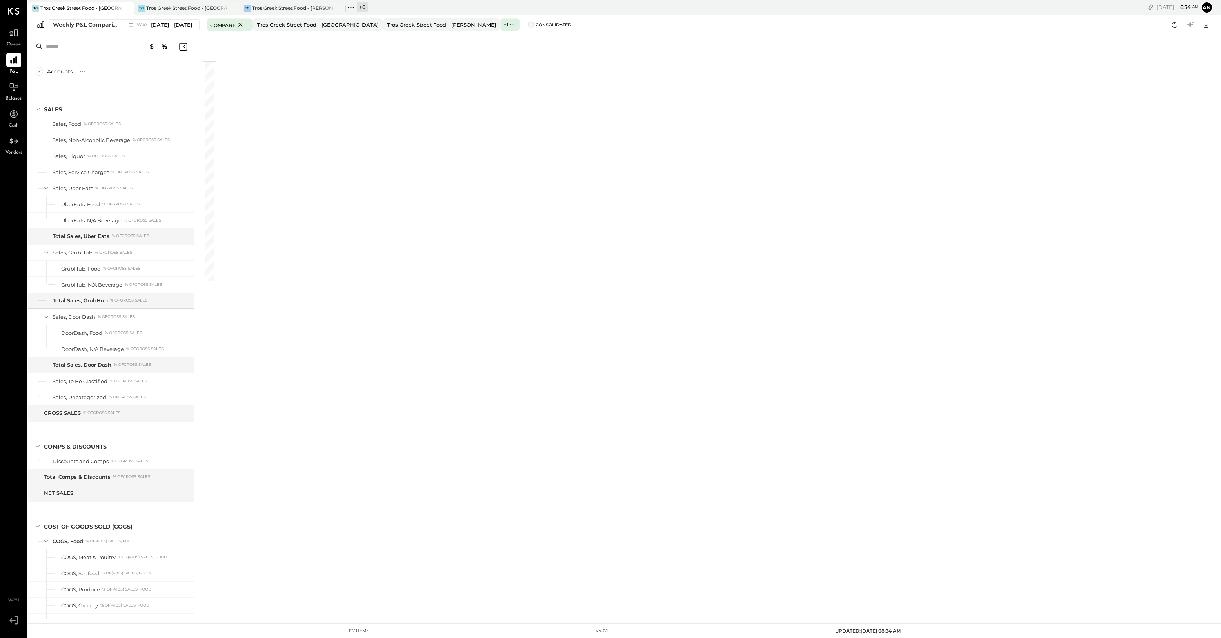
click at [528, 26] on span at bounding box center [531, 25] width 6 height 6
click at [185, 45] on icon at bounding box center [182, 46] width 9 height 9
click at [233, 42] on icon "Close panel" at bounding box center [236, 46] width 9 height 9
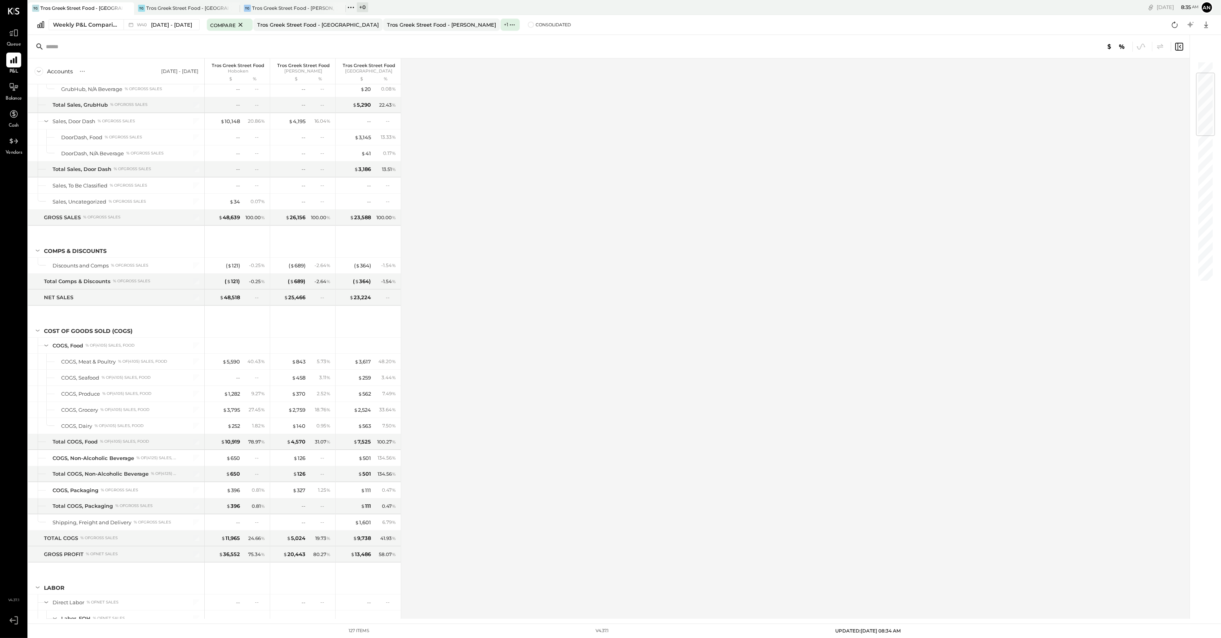
scroll to position [245, 0]
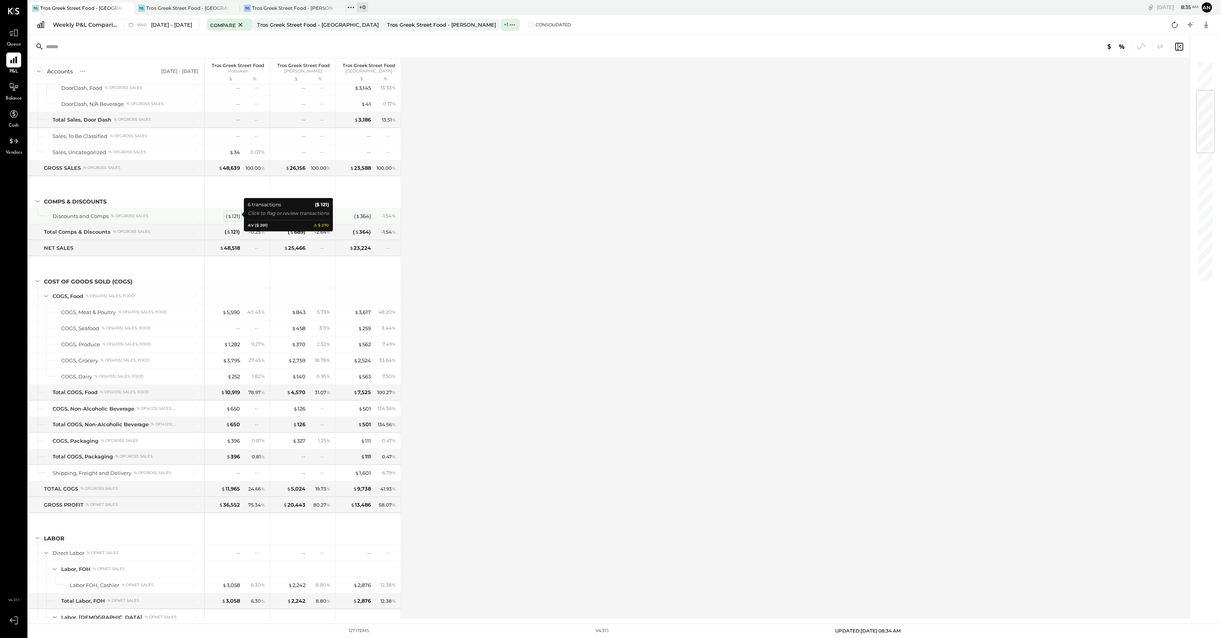
click at [230, 216] on span "$" at bounding box center [229, 216] width 4 height 6
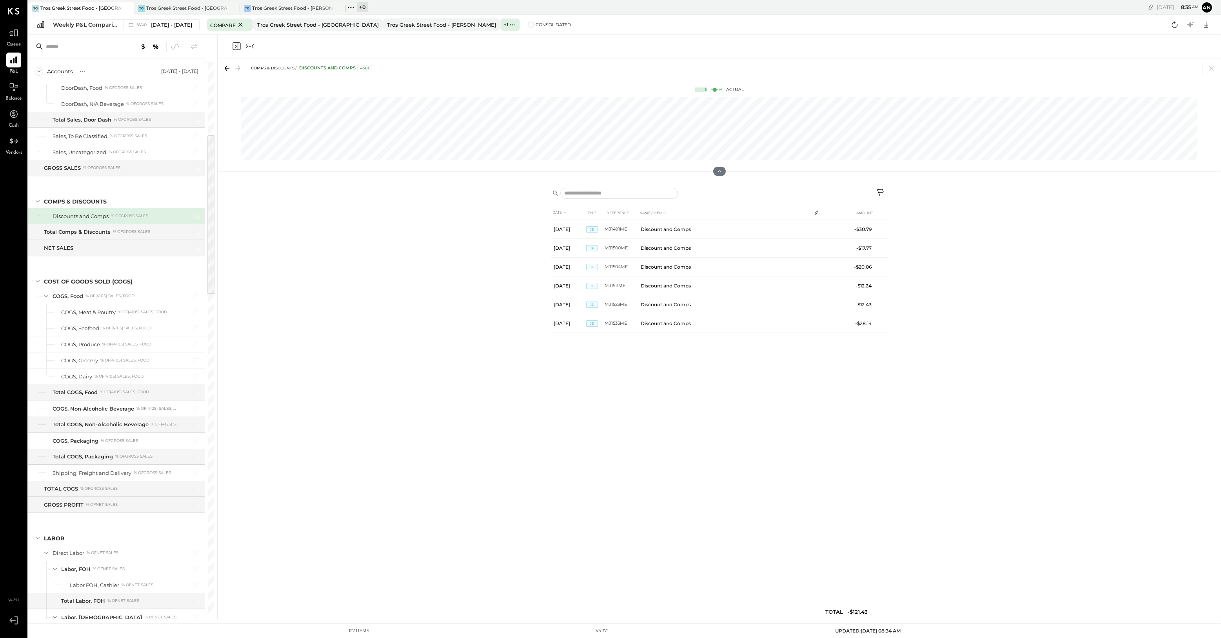
click at [248, 47] on icon "Collapse panel (e)" at bounding box center [249, 46] width 9 height 9
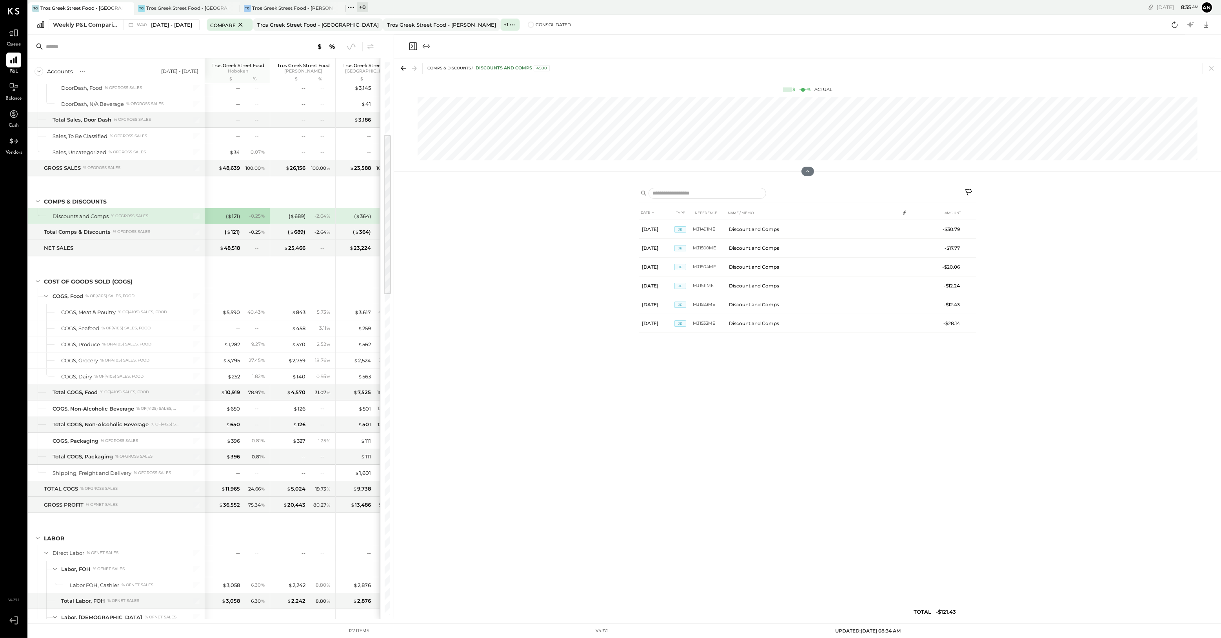
click at [414, 42] on icon "Close panel" at bounding box center [412, 46] width 9 height 9
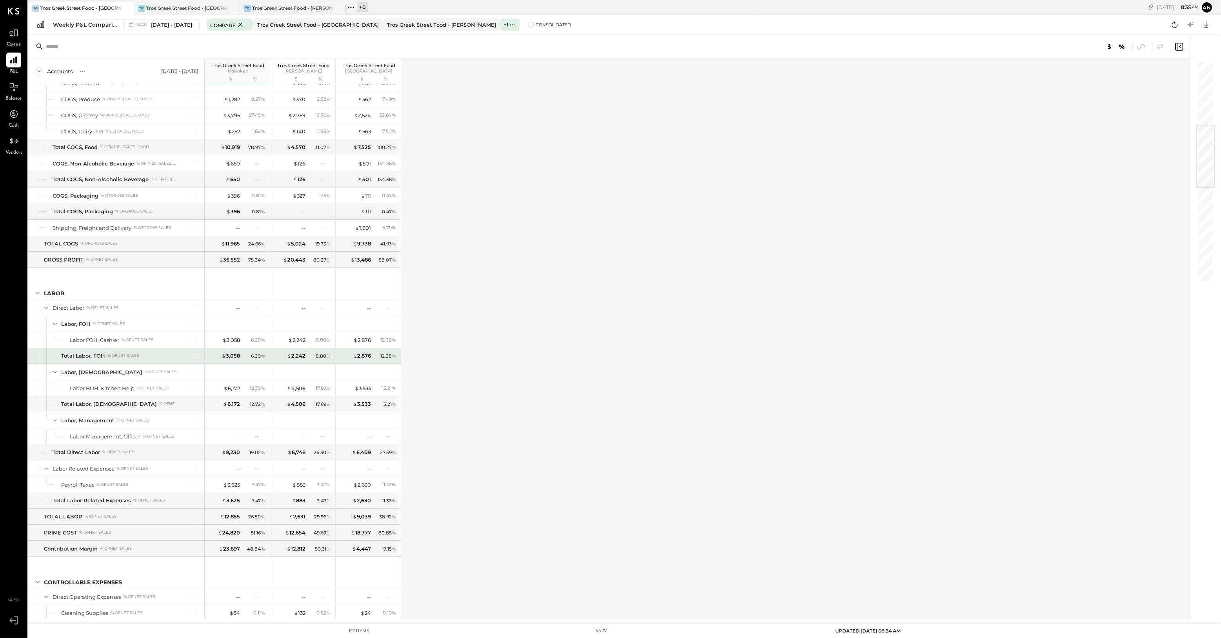
scroll to position [588, 0]
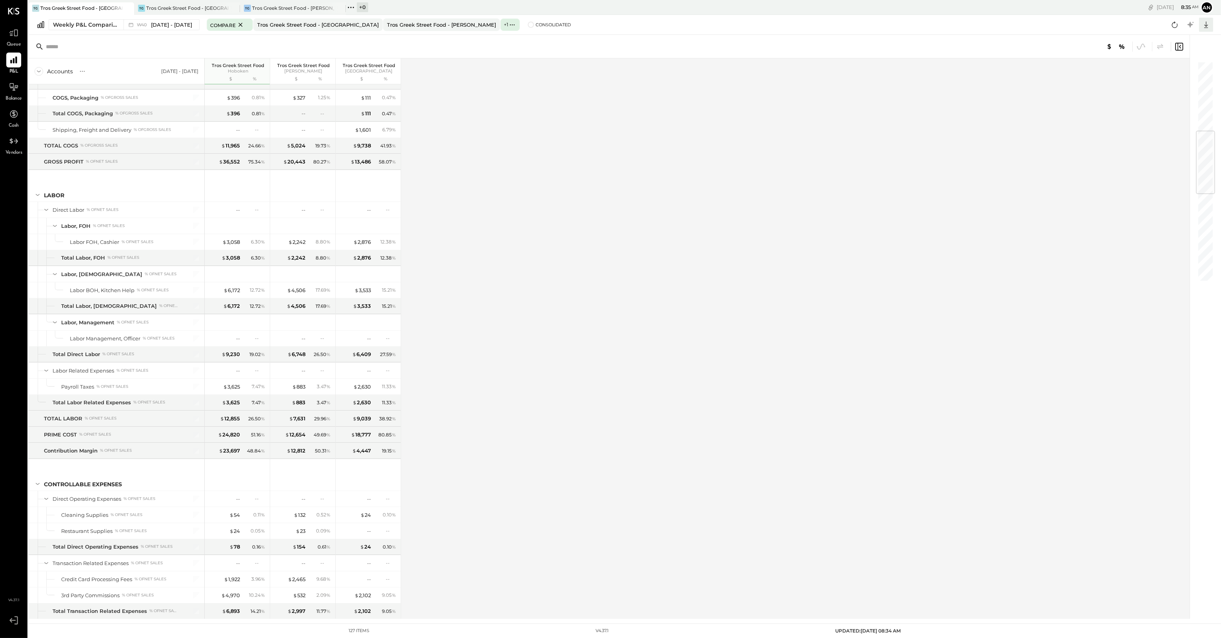
click at [1211, 23] on div at bounding box center [1206, 25] width 14 height 14
click at [1176, 69] on div "Excel" at bounding box center [1181, 70] width 63 height 16
